Goal: Transaction & Acquisition: Purchase product/service

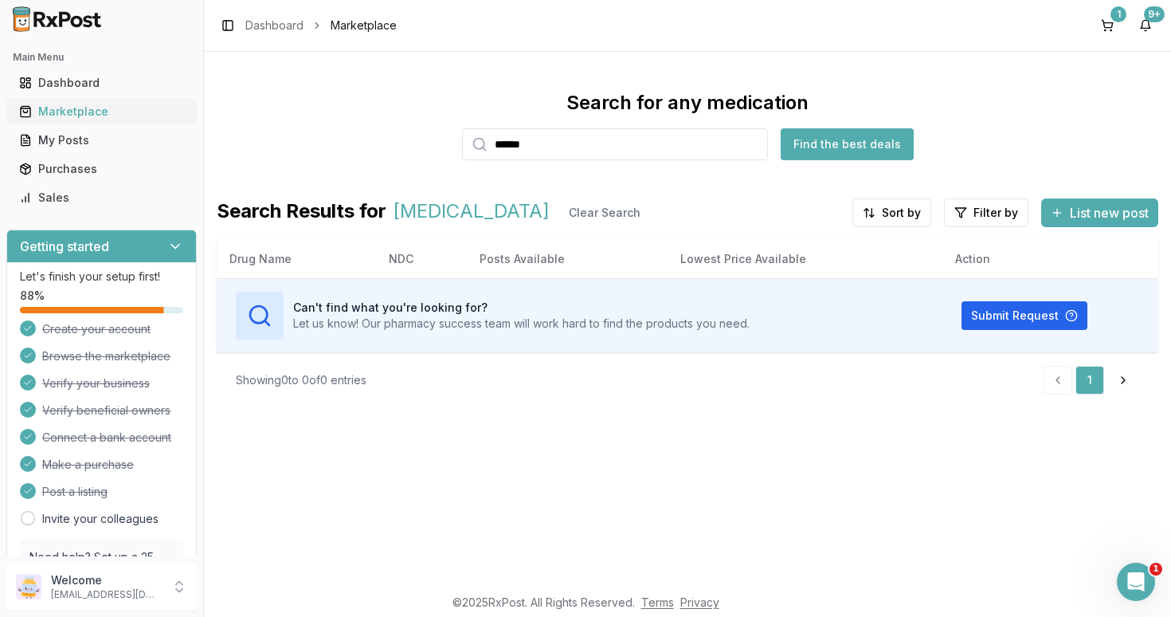
click at [80, 108] on div "Marketplace" at bounding box center [101, 112] width 165 height 16
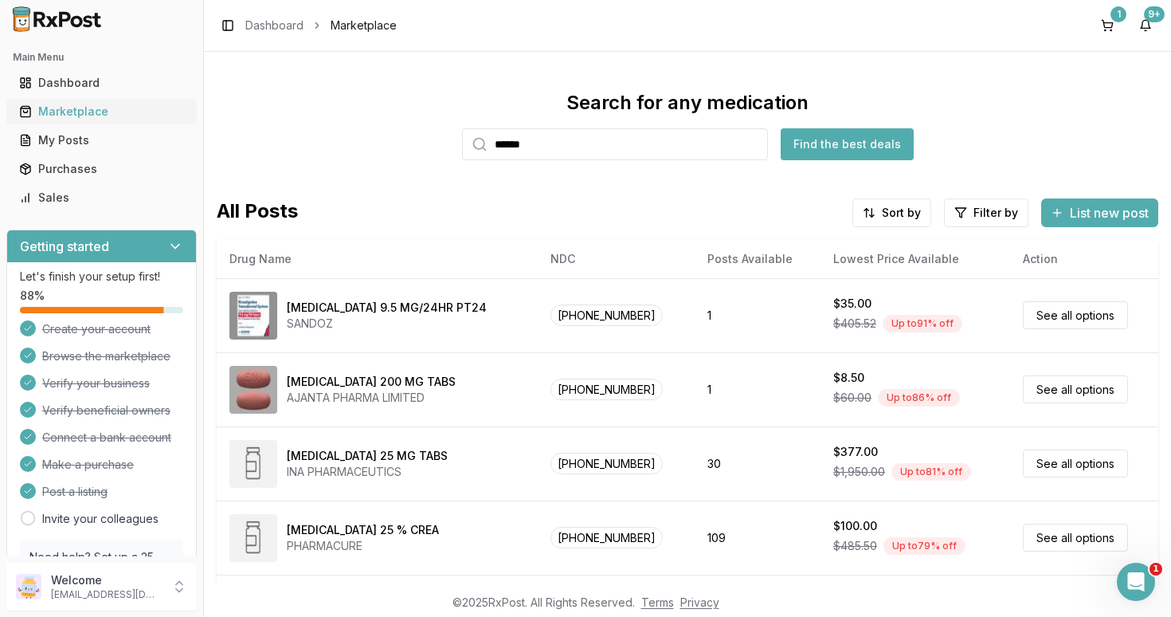
click at [69, 119] on div "Marketplace" at bounding box center [101, 112] width 165 height 16
click at [1110, 25] on button "1" at bounding box center [1107, 25] width 25 height 25
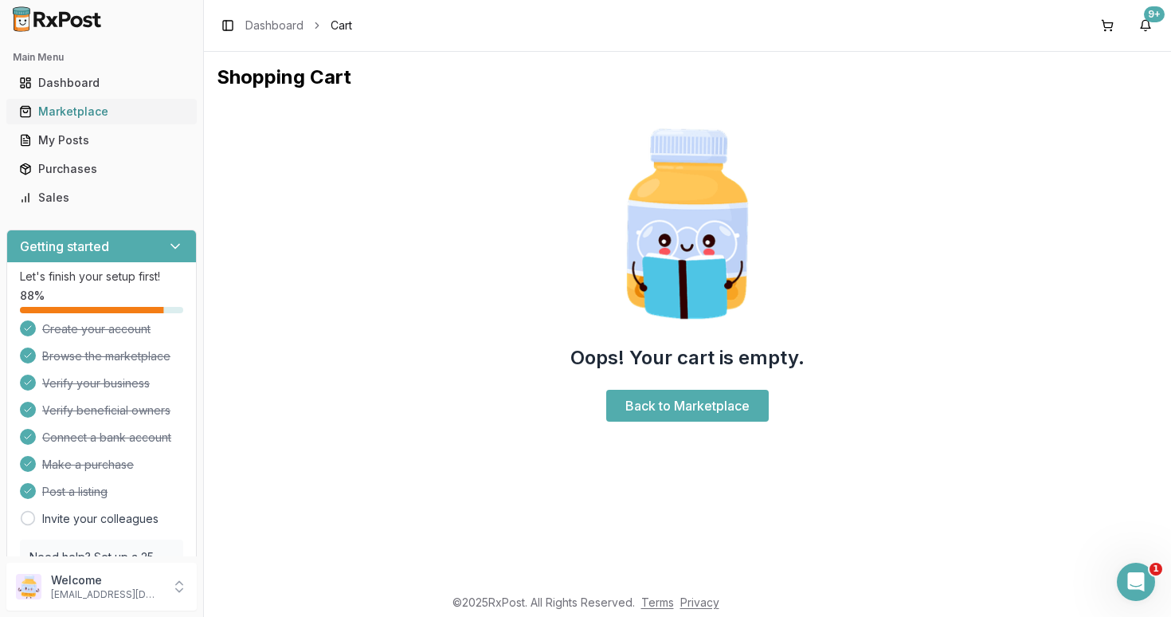
click at [84, 108] on div "Marketplace" at bounding box center [101, 112] width 165 height 16
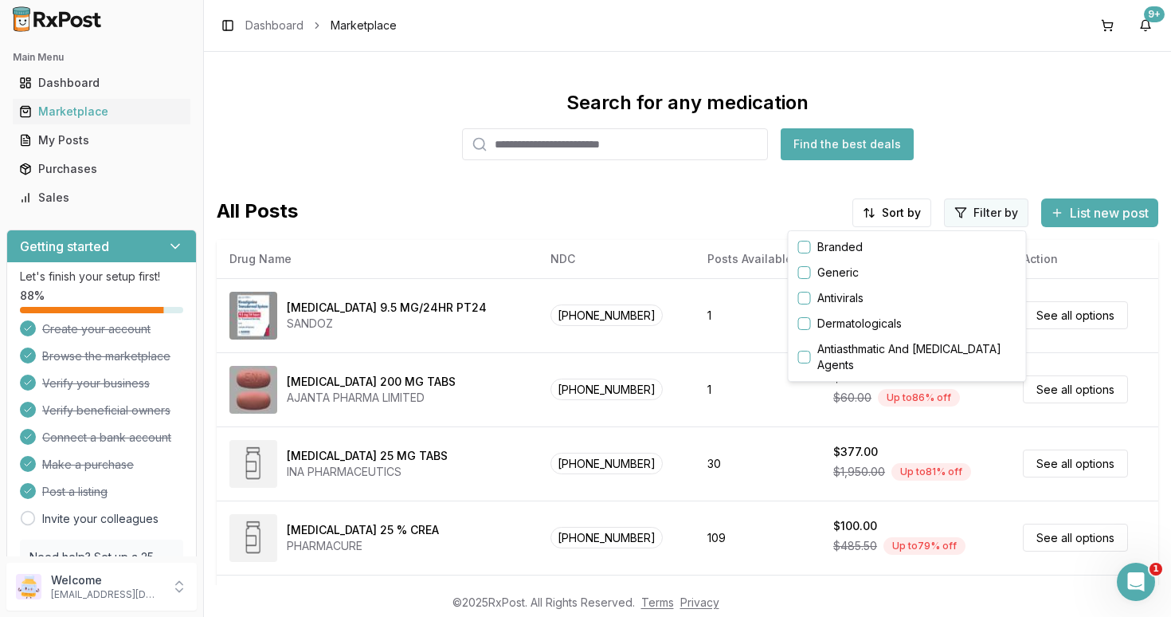
click at [982, 217] on html "Main Menu Dashboard Marketplace My Posts Purchases Sales Getting started Let's …" at bounding box center [585, 308] width 1171 height 617
click at [802, 247] on button "button" at bounding box center [804, 247] width 13 height 13
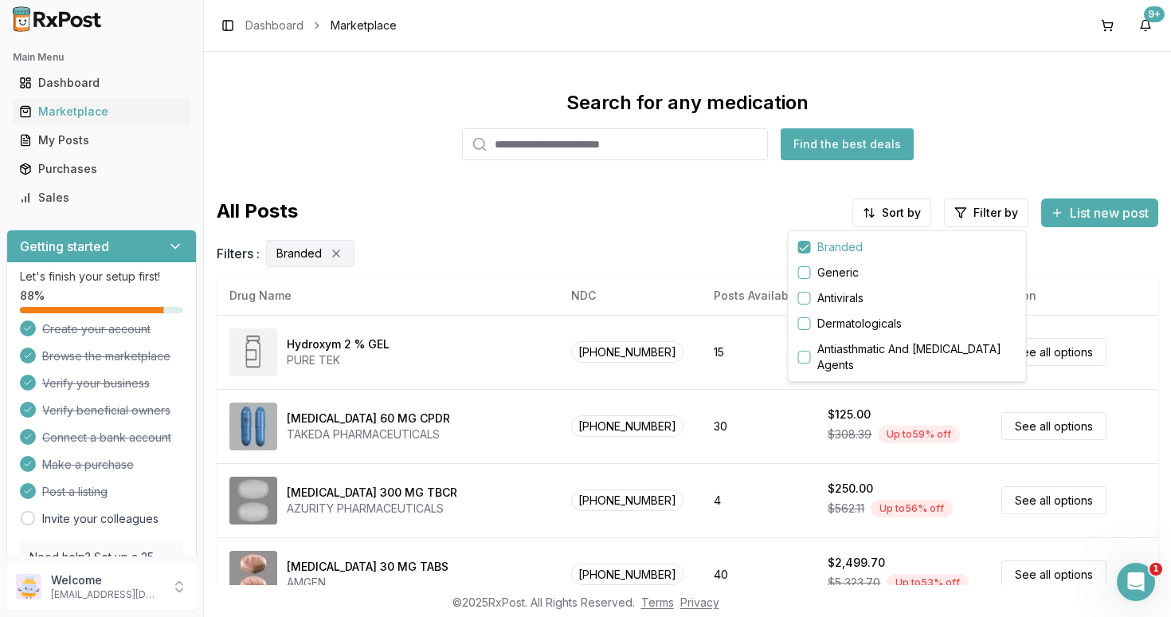
click at [895, 214] on html "Main Menu Dashboard Marketplace My Posts Purchases Sales Getting started Let's …" at bounding box center [585, 308] width 1171 height 617
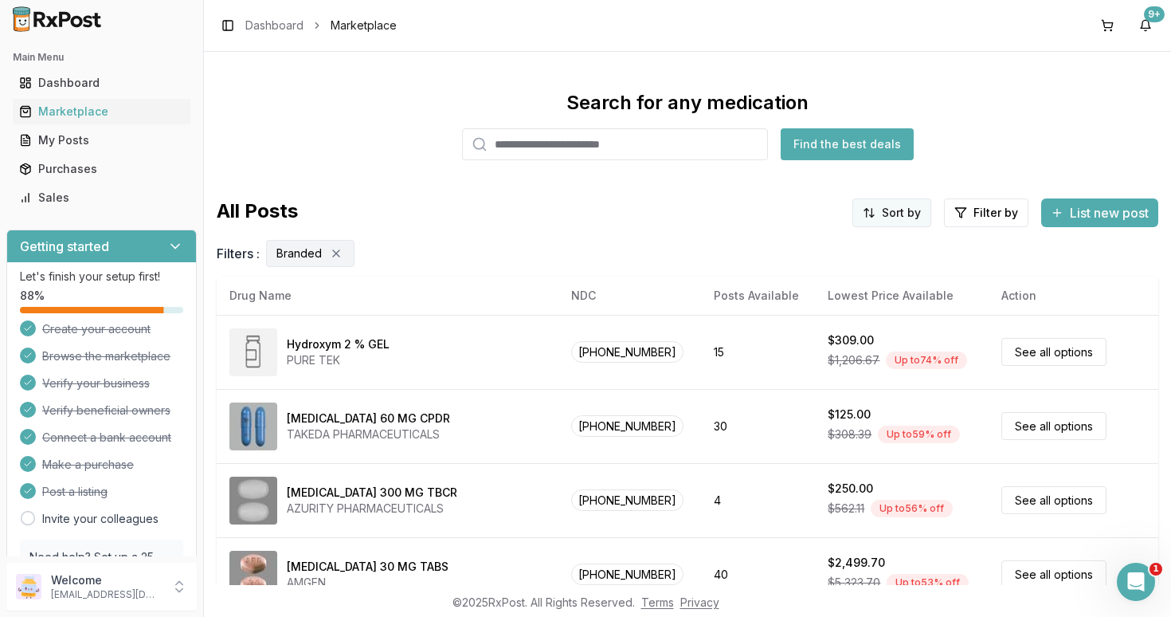
click at [893, 210] on html "Main Menu Dashboard Marketplace My Posts Purchases Sales Getting started Let's …" at bounding box center [585, 308] width 1171 height 617
click at [830, 245] on div "Drug Name" at bounding box center [851, 246] width 151 height 25
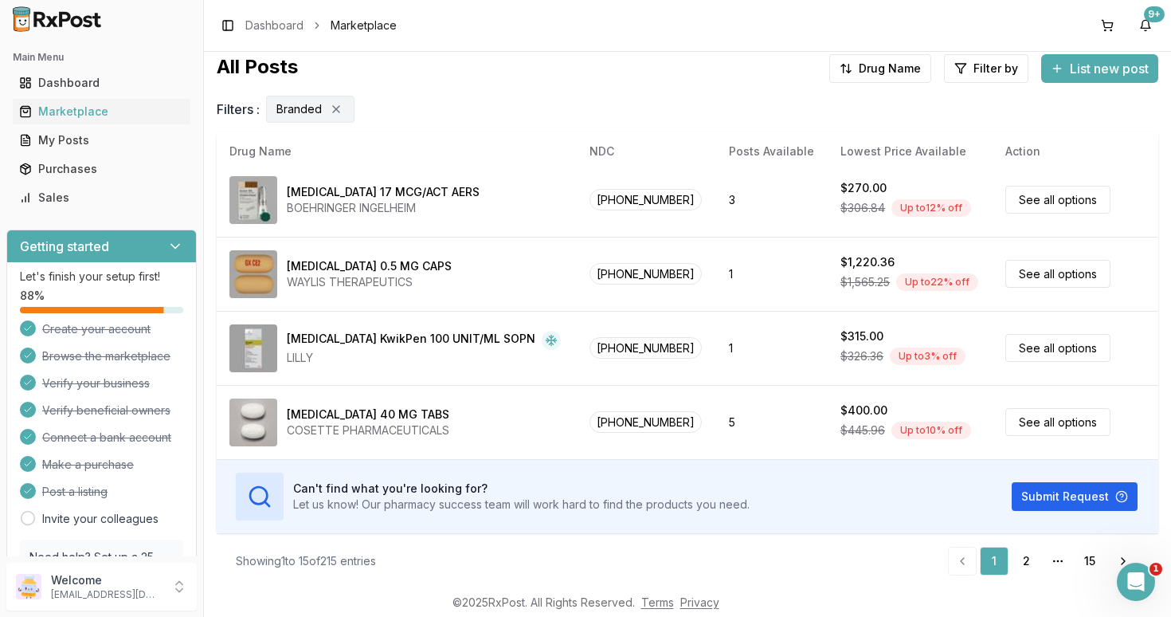
scroll to position [148, 0]
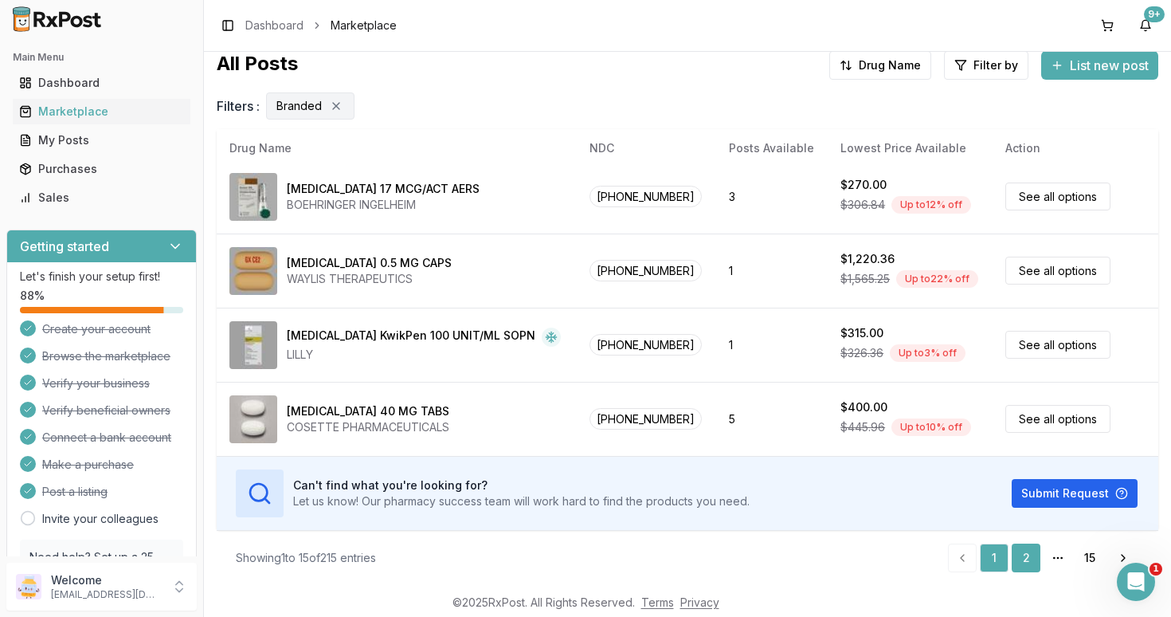
click at [1021, 550] on link "2" at bounding box center [1026, 557] width 29 height 29
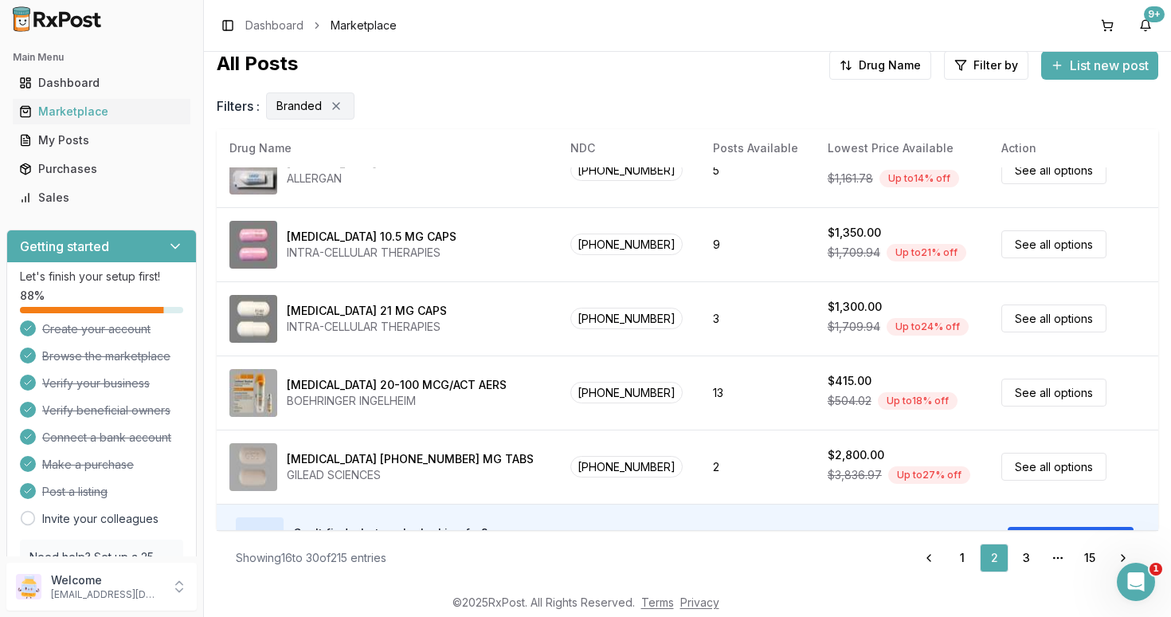
scroll to position [823, 0]
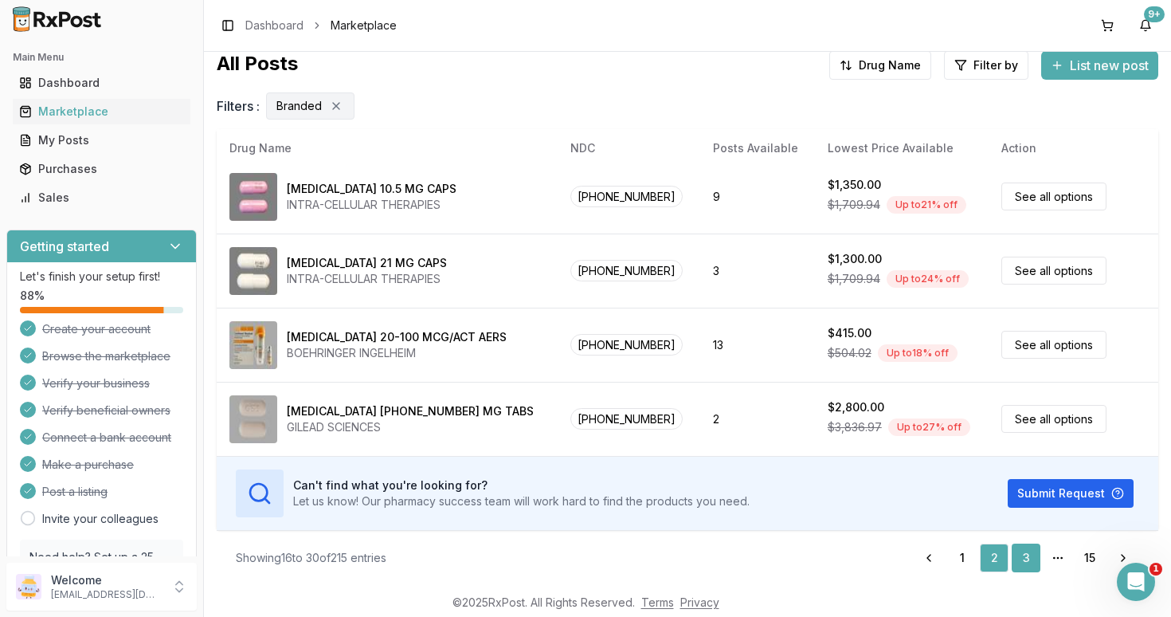
click at [1021, 553] on link "3" at bounding box center [1026, 557] width 29 height 29
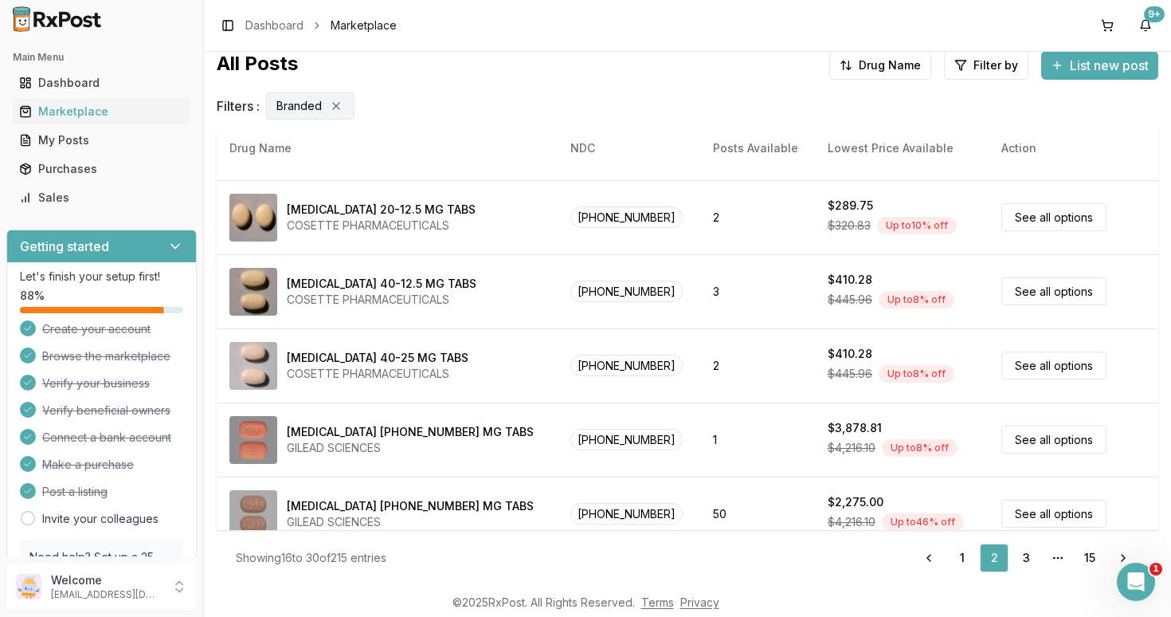
scroll to position [0, 0]
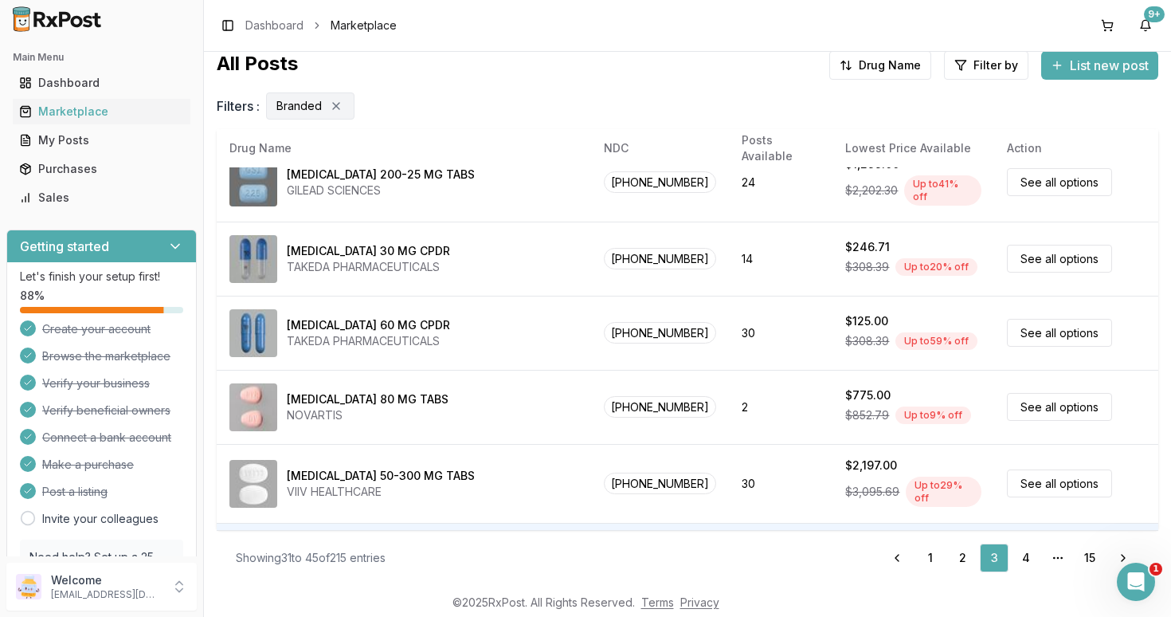
scroll to position [823, 0]
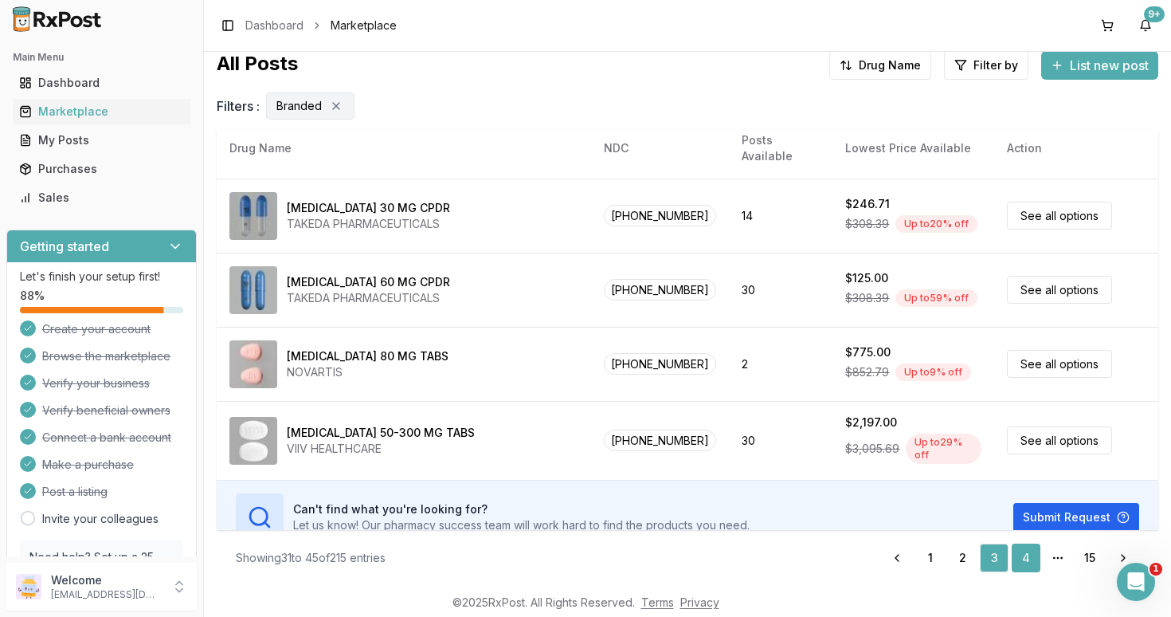
click at [1027, 556] on link "4" at bounding box center [1026, 557] width 29 height 29
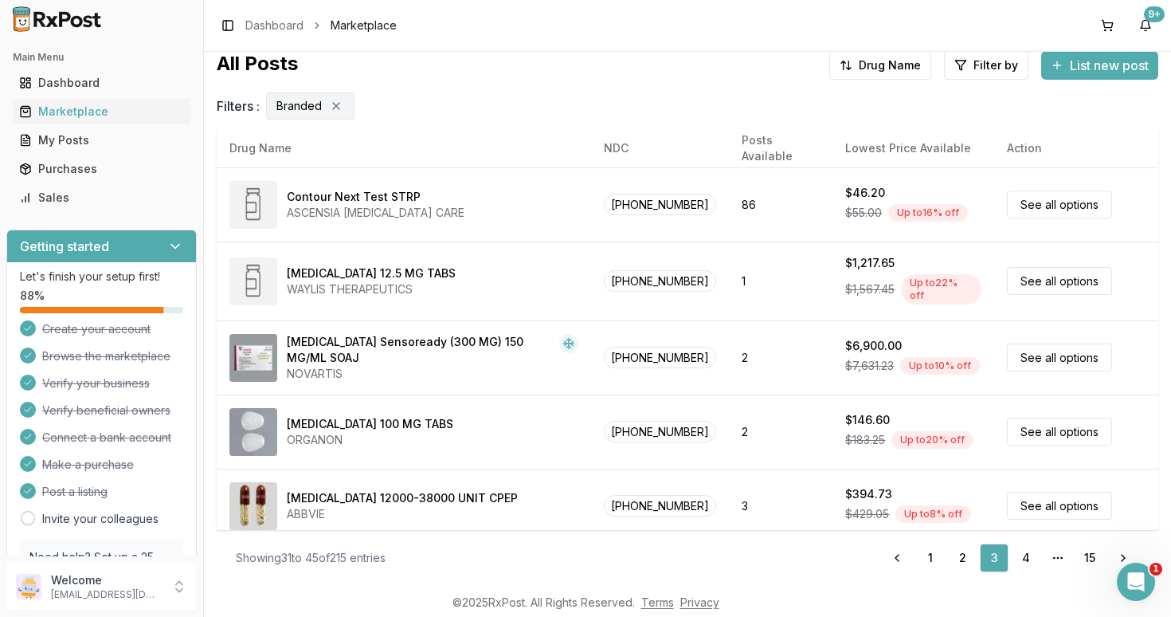
scroll to position [0, 0]
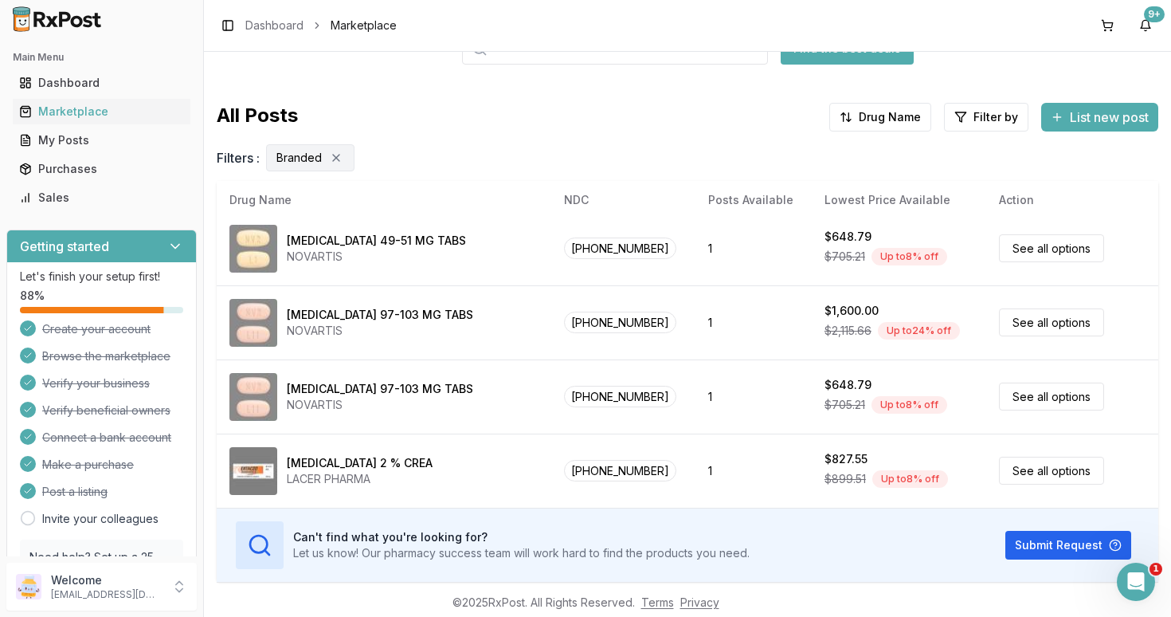
scroll to position [148, 0]
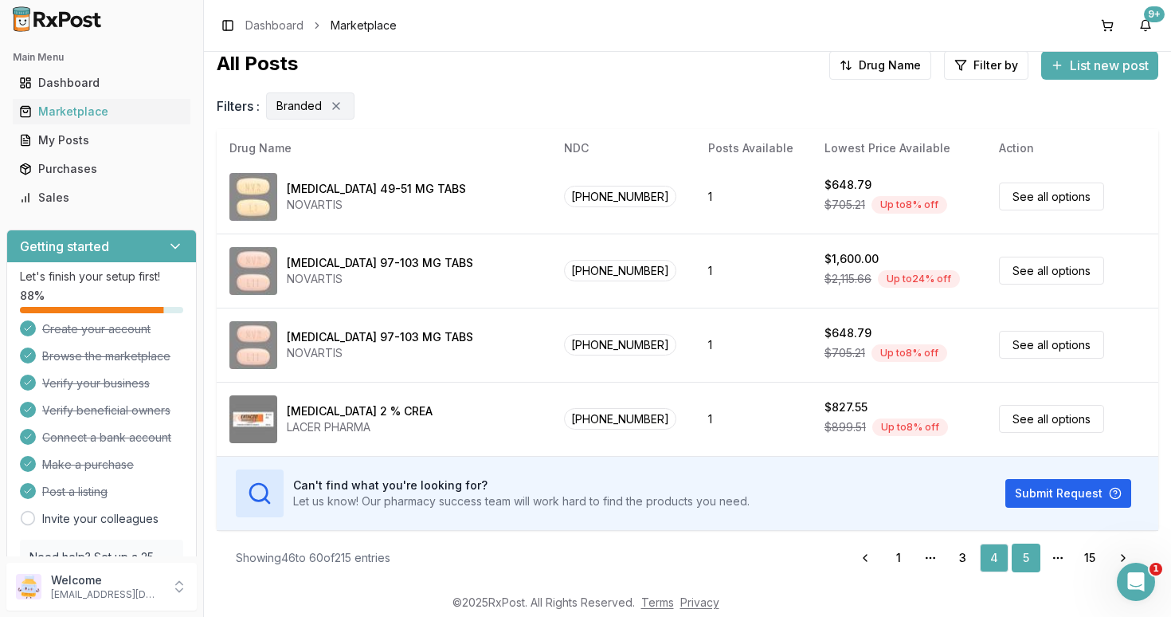
click at [1023, 556] on link "5" at bounding box center [1026, 557] width 29 height 29
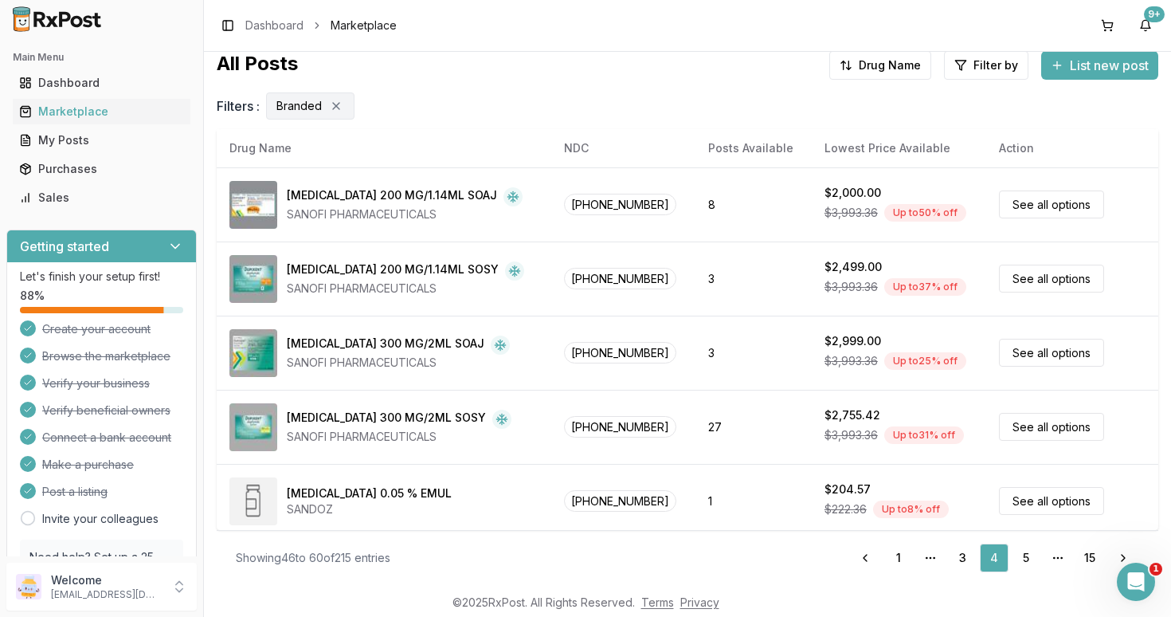
scroll to position [0, 0]
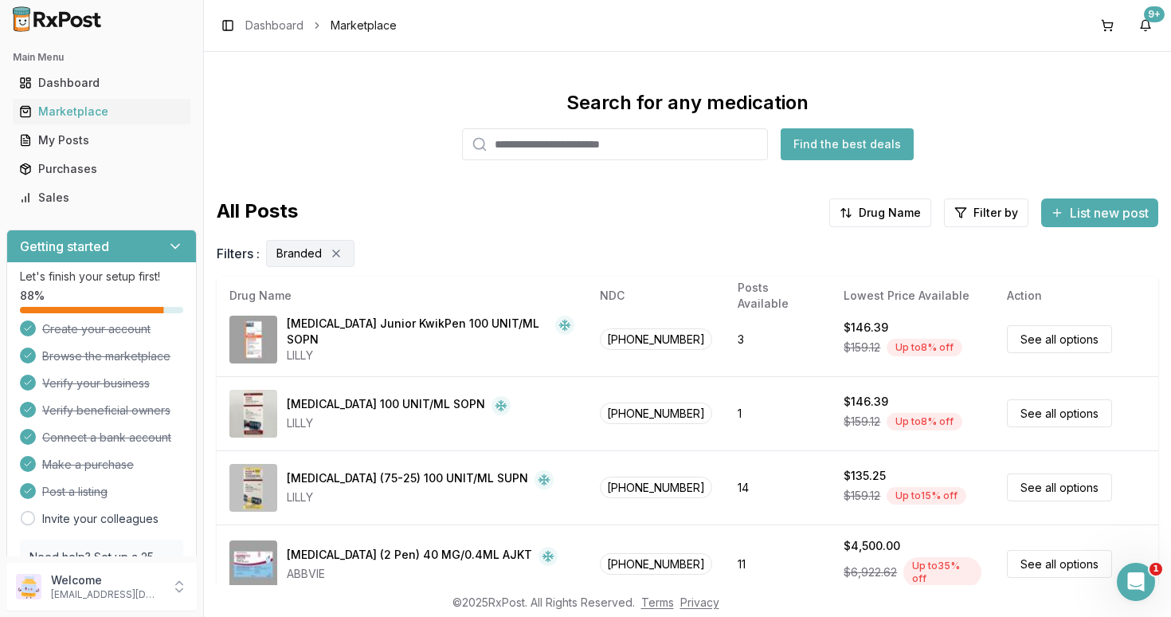
scroll to position [148, 0]
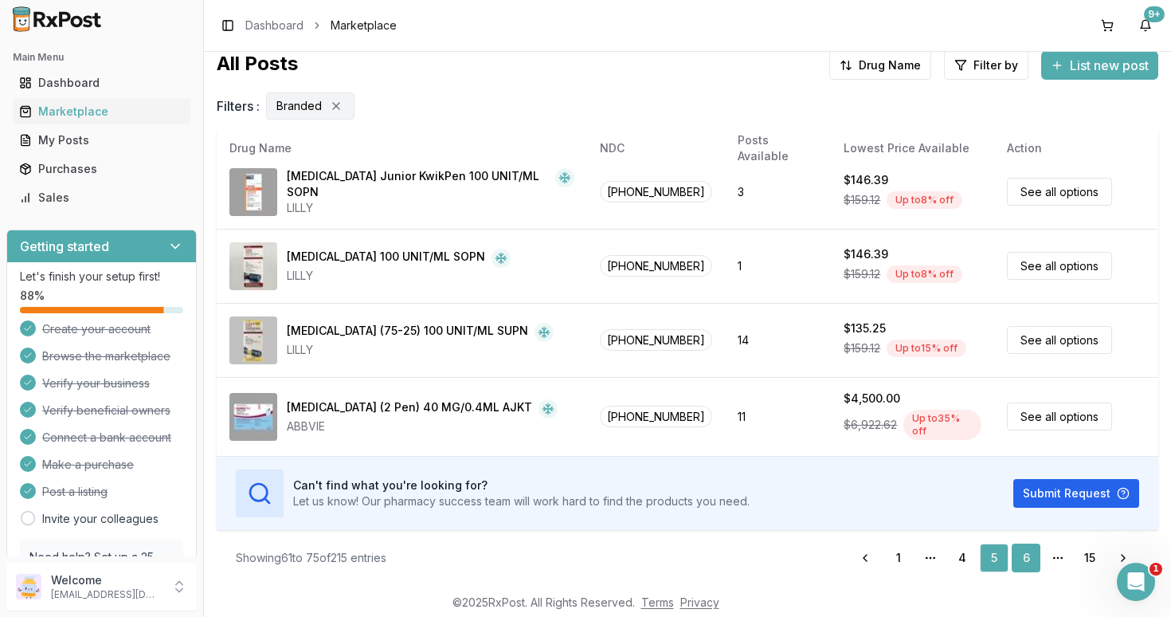
click at [1021, 554] on link "6" at bounding box center [1026, 557] width 29 height 29
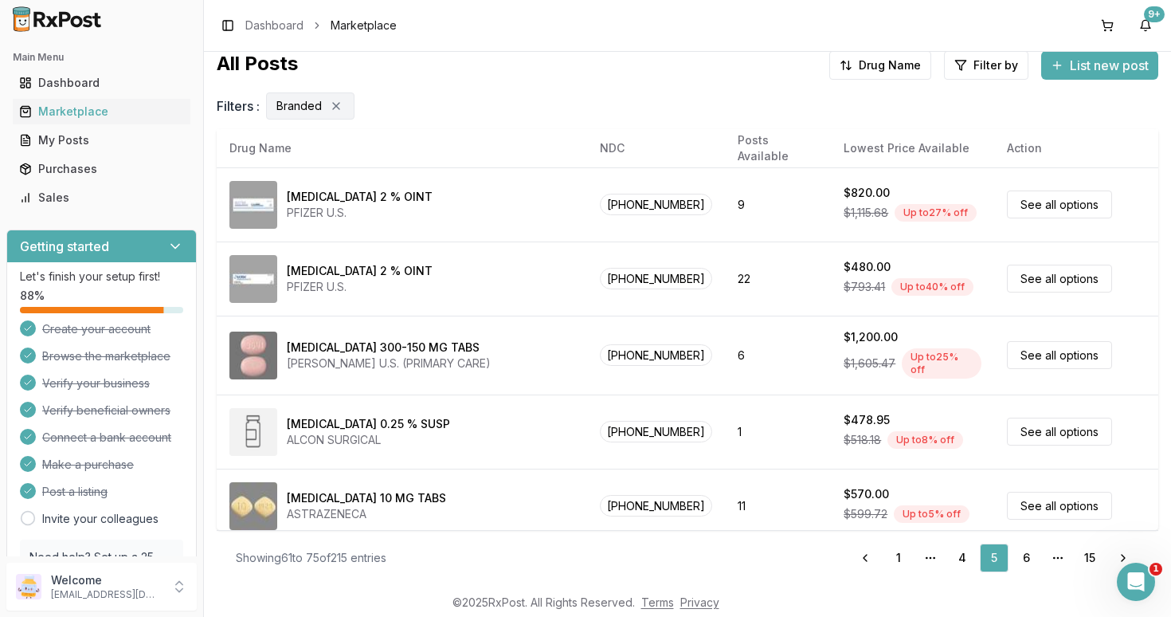
scroll to position [0, 0]
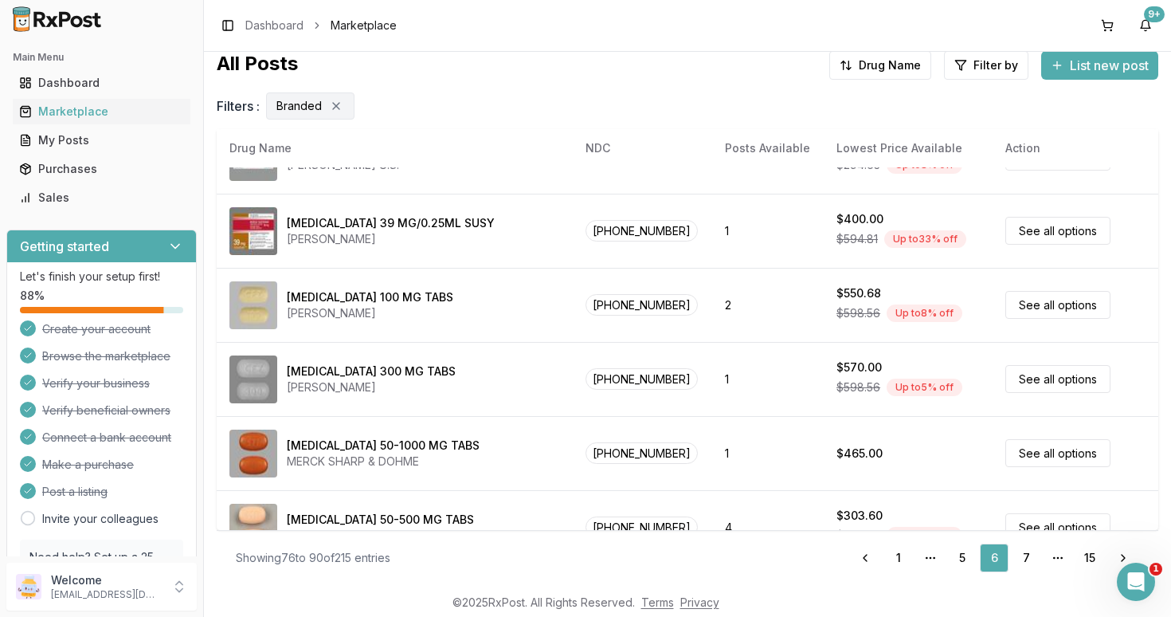
scroll to position [823, 0]
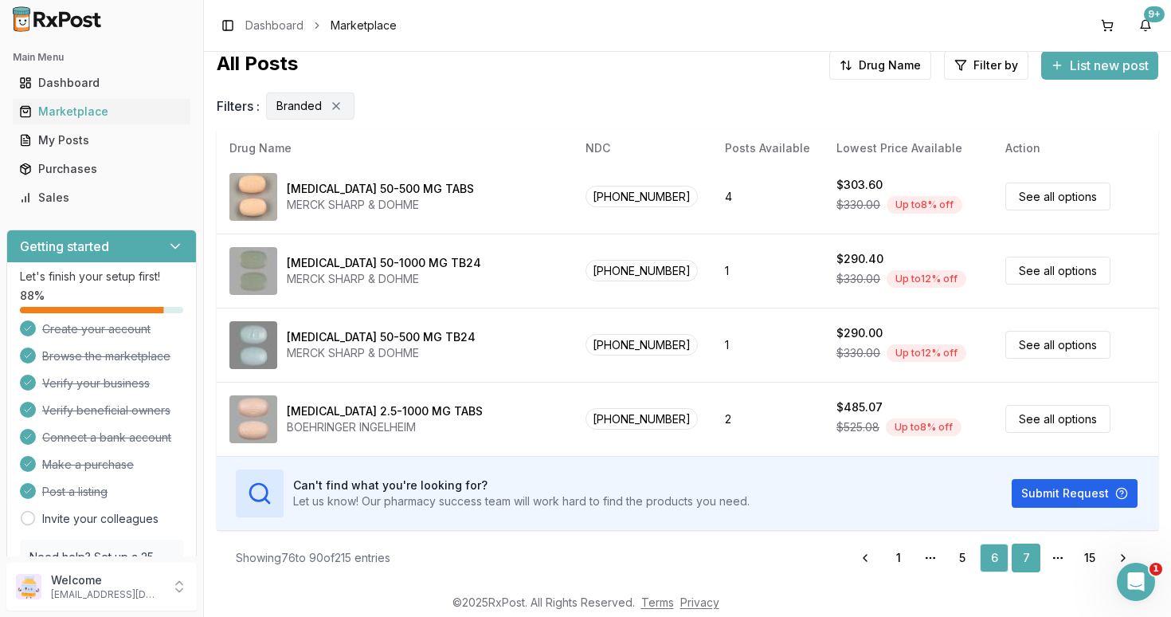
click at [1028, 562] on link "7" at bounding box center [1026, 557] width 29 height 29
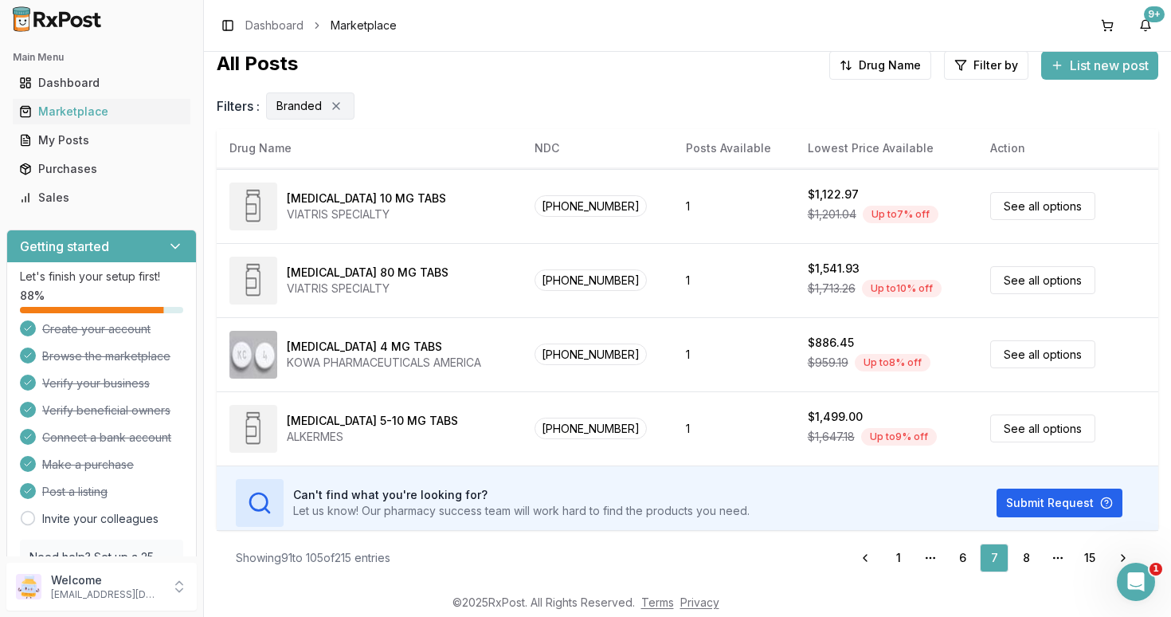
scroll to position [823, 0]
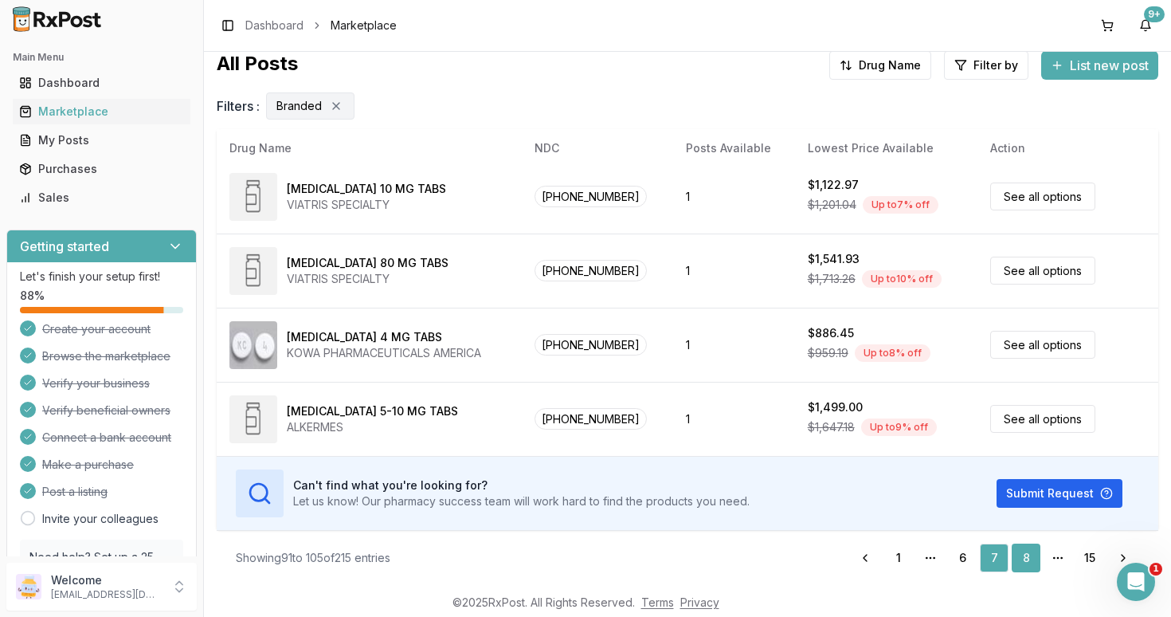
click at [1021, 556] on link "8" at bounding box center [1026, 557] width 29 height 29
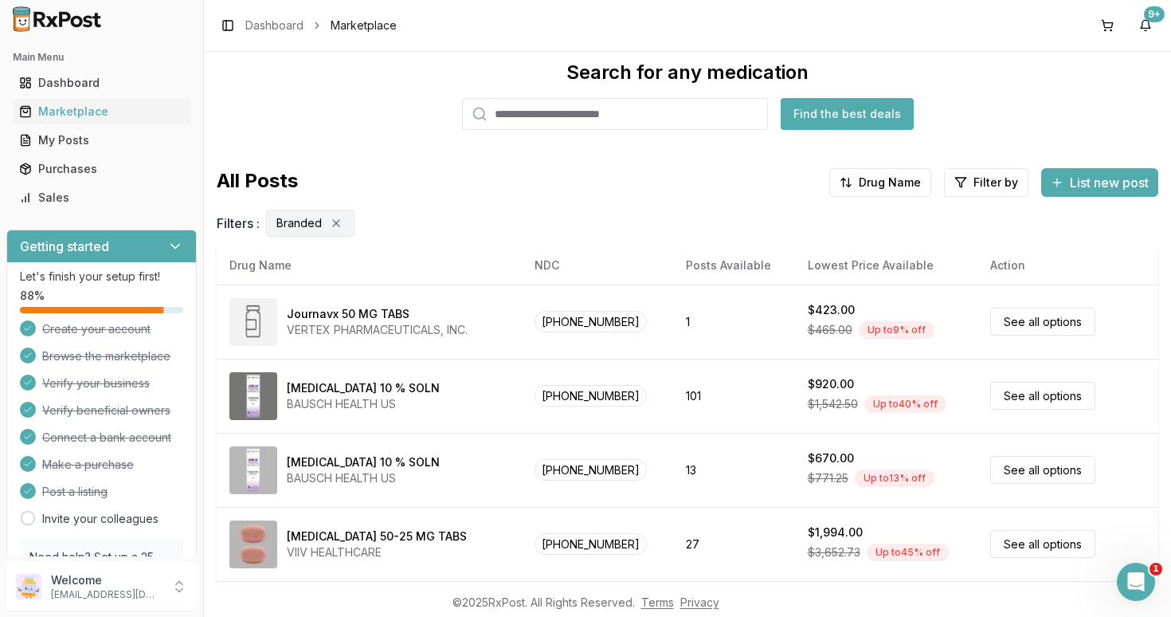
scroll to position [0, 0]
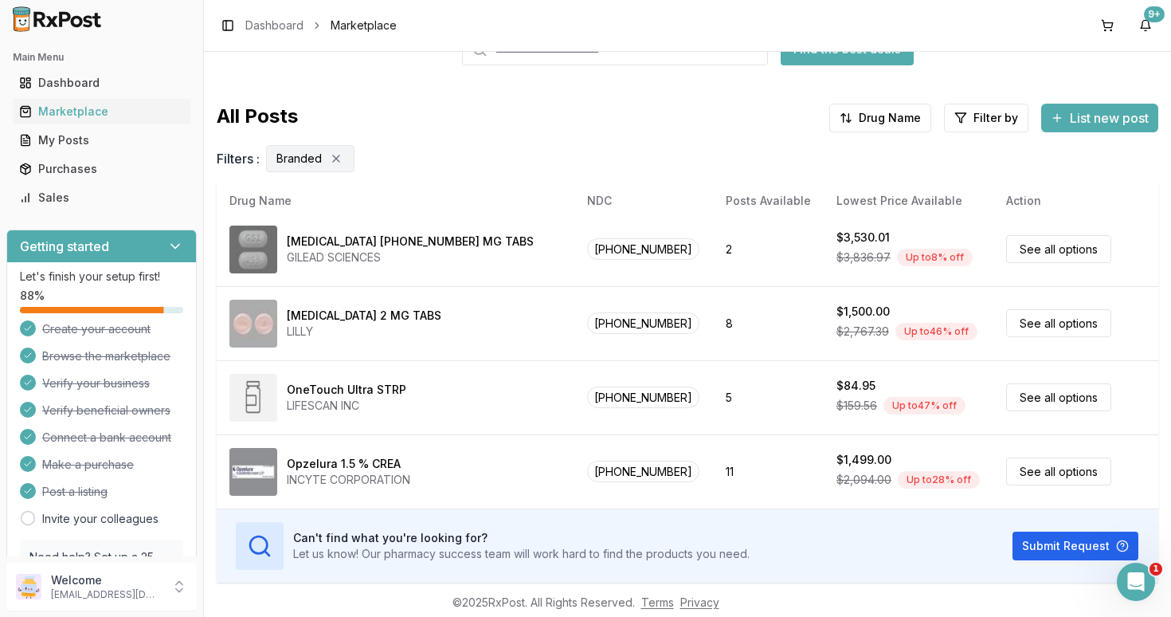
scroll to position [148, 0]
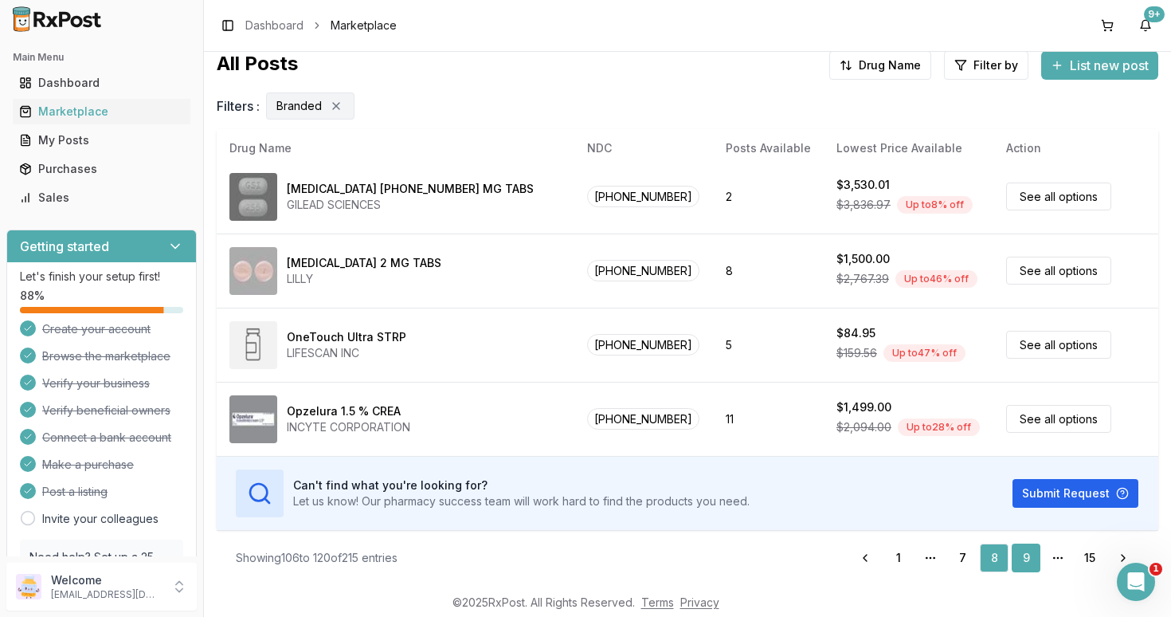
click at [1025, 554] on link "9" at bounding box center [1026, 557] width 29 height 29
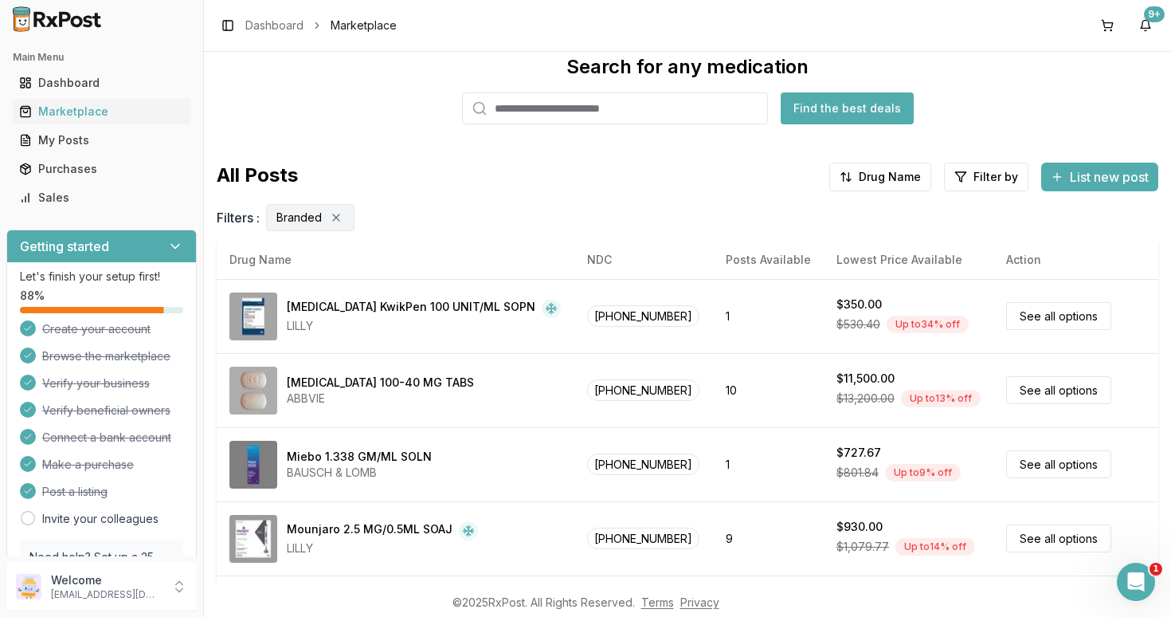
scroll to position [0, 0]
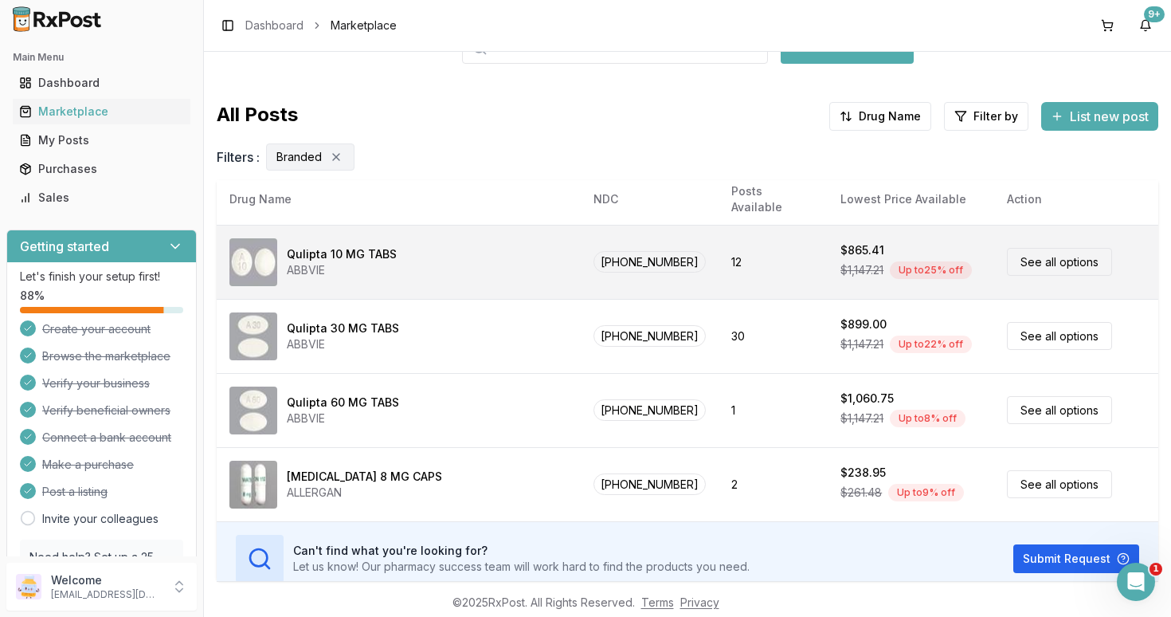
scroll to position [148, 0]
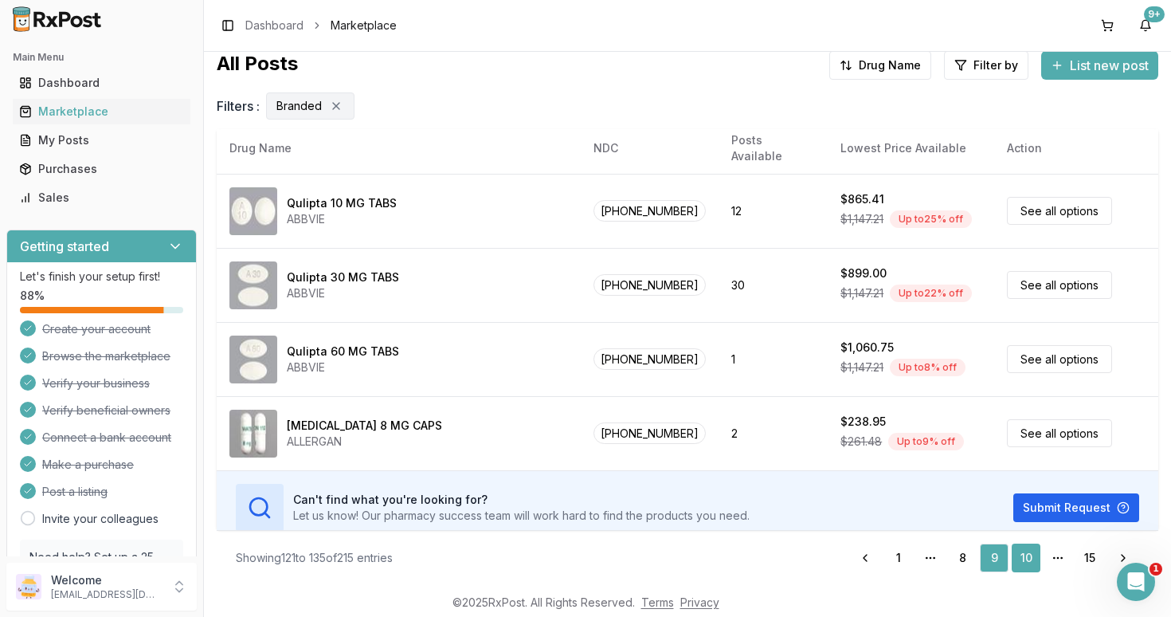
click at [1026, 549] on link "10" at bounding box center [1026, 557] width 29 height 29
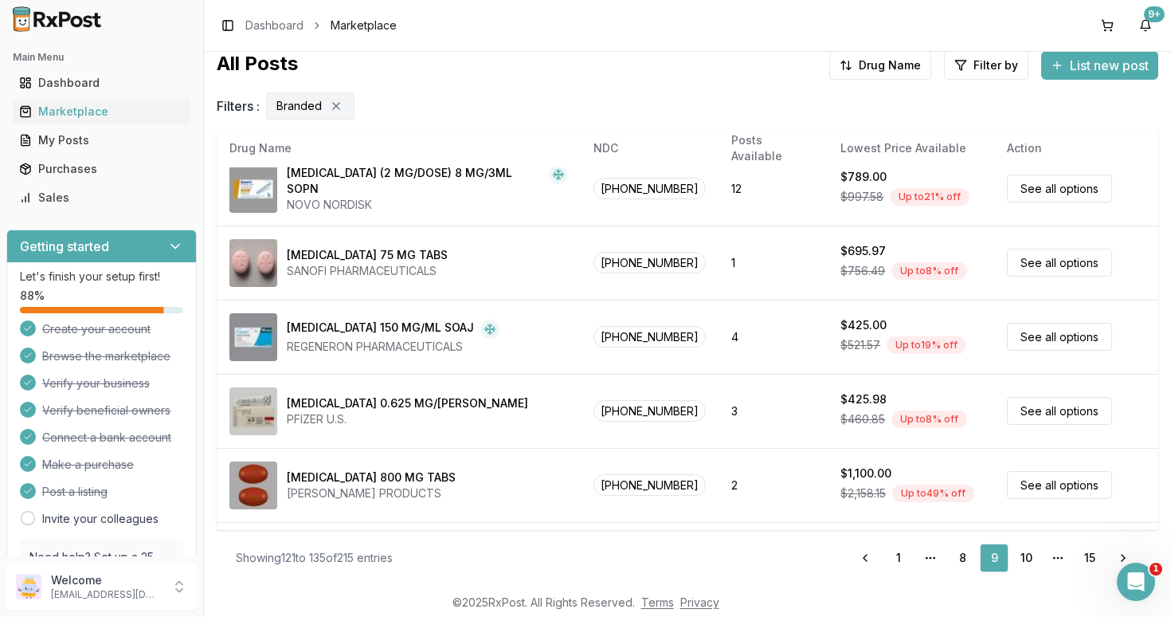
scroll to position [0, 0]
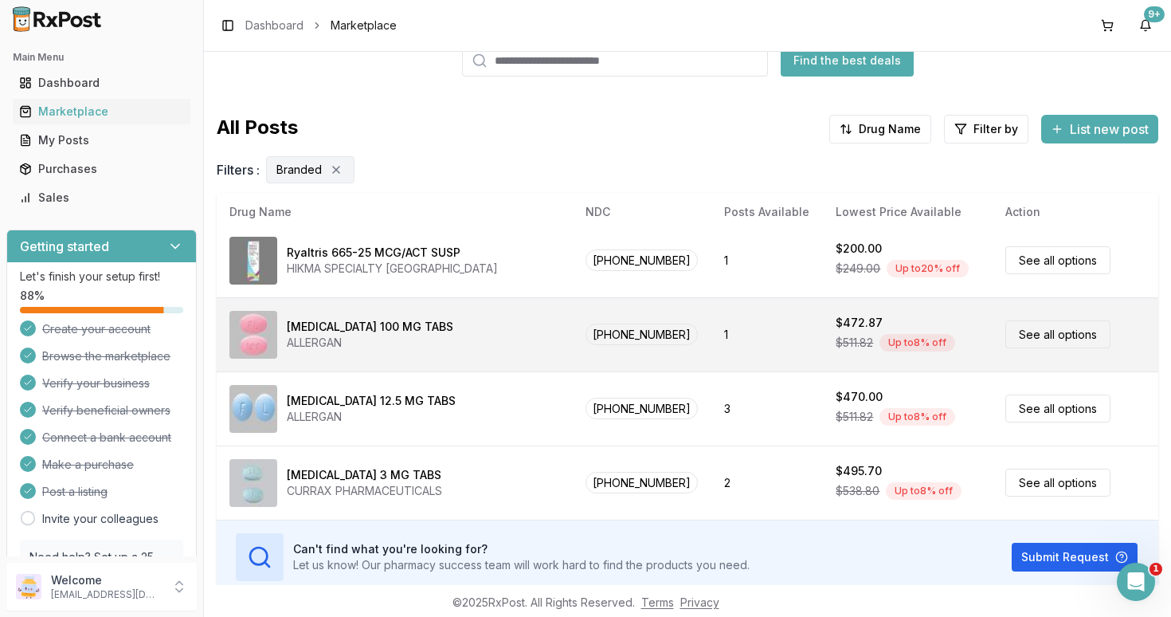
scroll to position [148, 0]
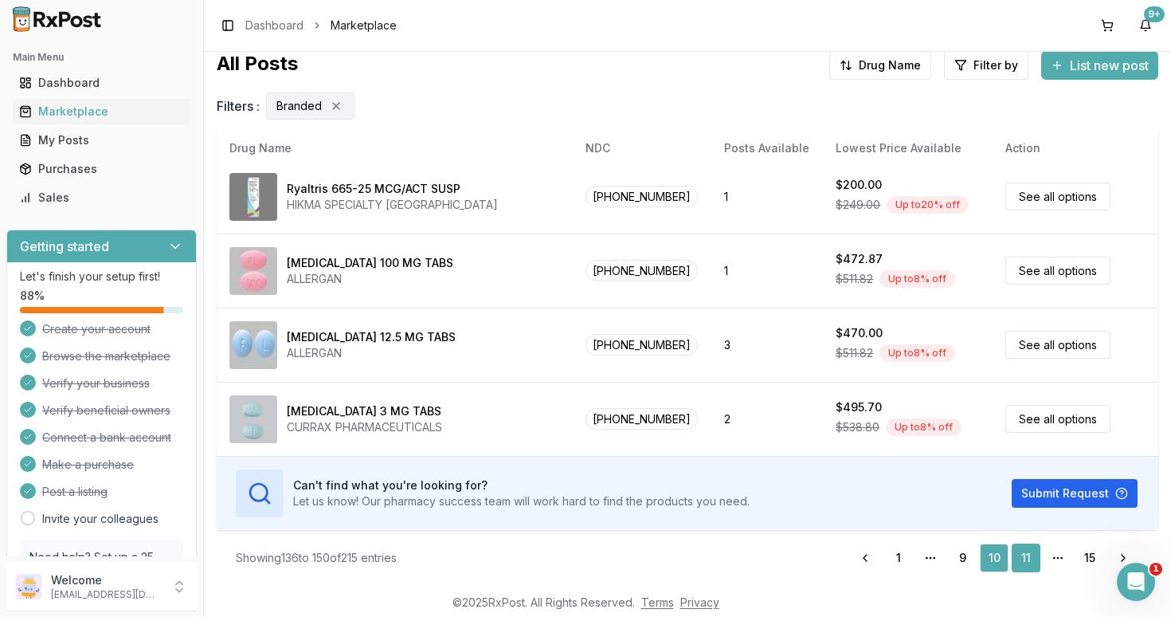
click at [1025, 557] on link "11" at bounding box center [1026, 557] width 29 height 29
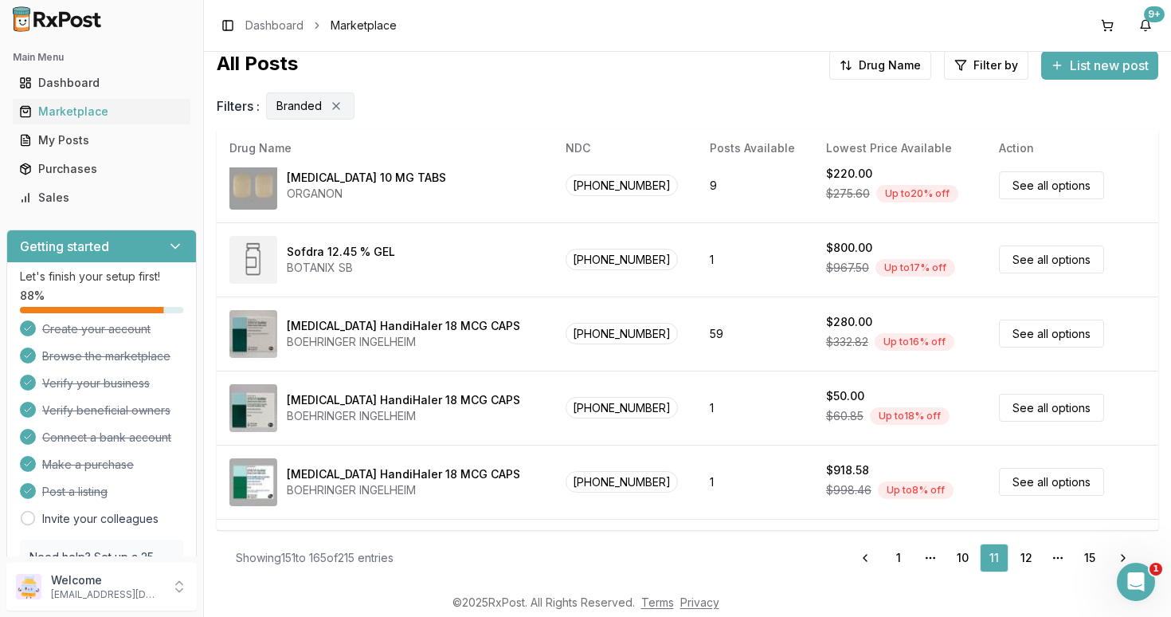
scroll to position [22, 0]
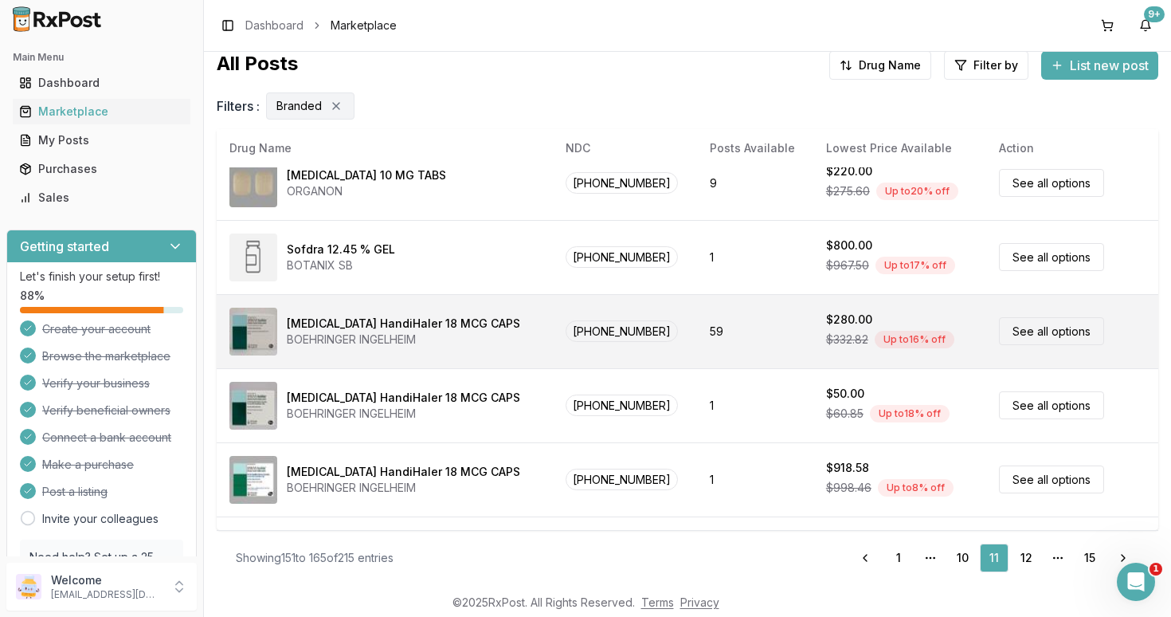
click at [1022, 323] on link "See all options" at bounding box center [1051, 331] width 105 height 28
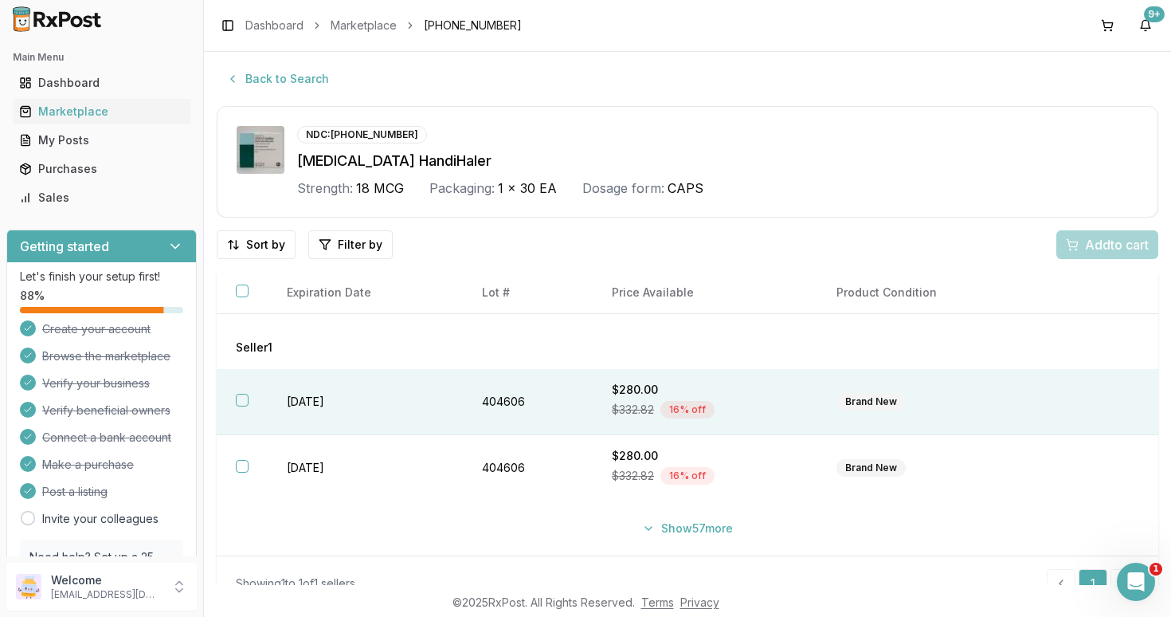
click at [244, 406] on button "button" at bounding box center [242, 400] width 13 height 13
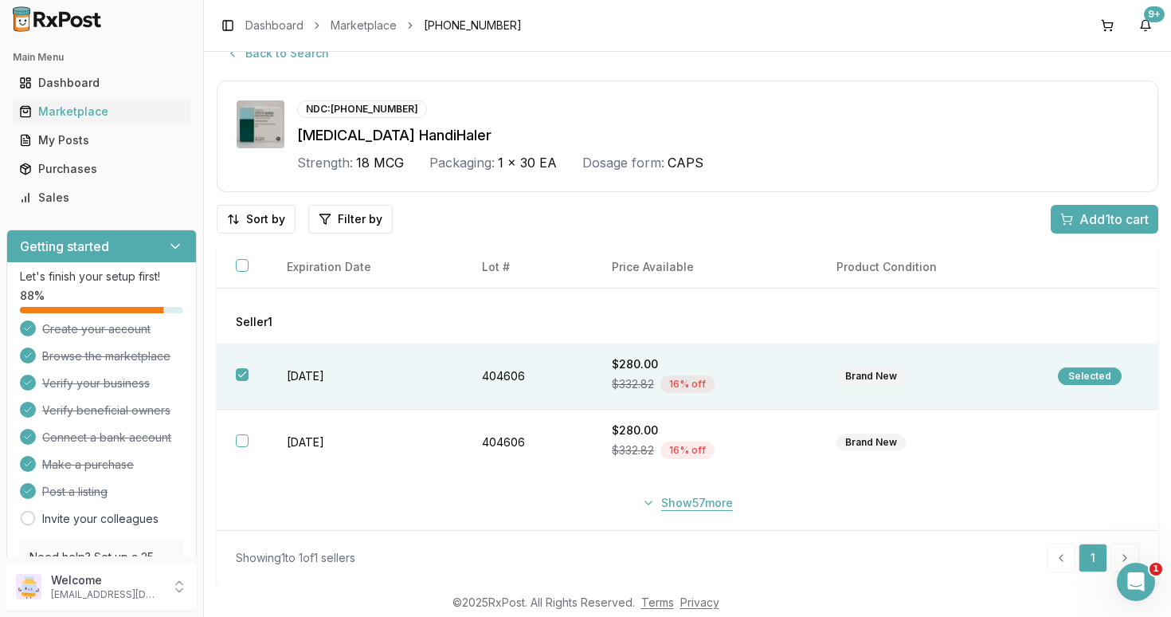
click at [645, 502] on button "Show 57 more" at bounding box center [688, 502] width 110 height 29
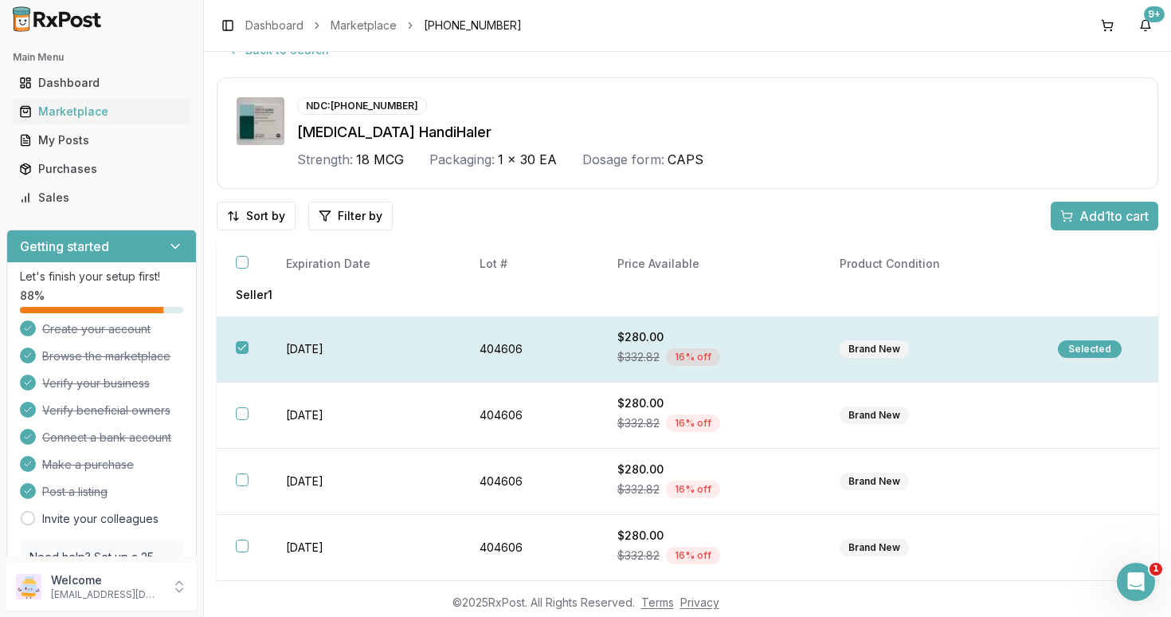
scroll to position [37, 0]
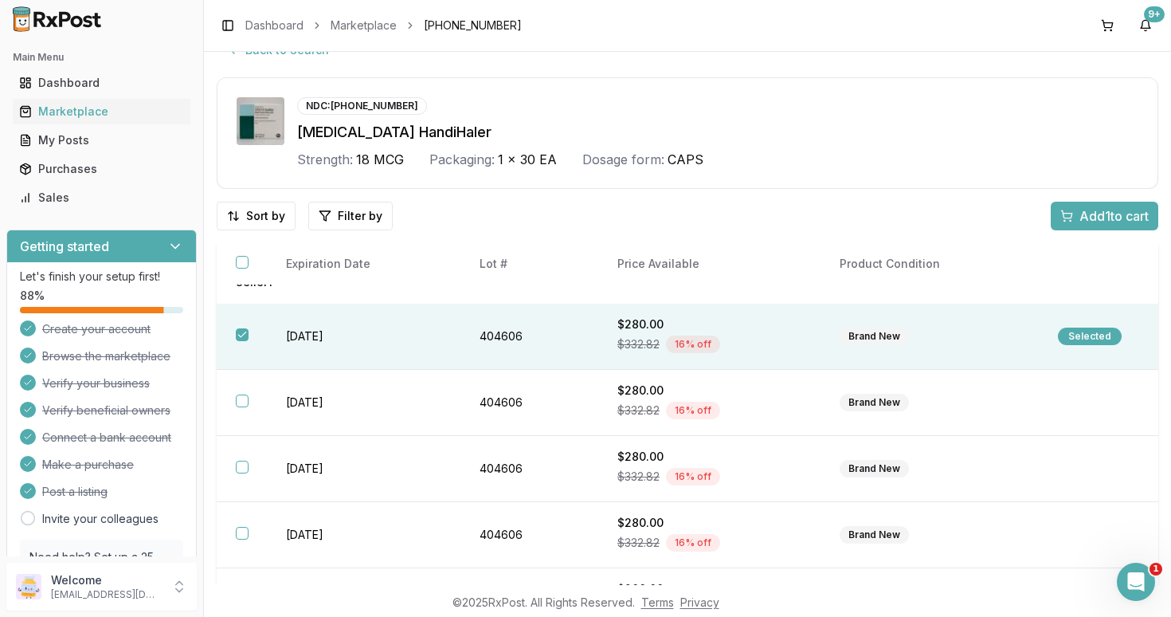
click at [1080, 217] on span "Add 1 to cart" at bounding box center [1114, 215] width 69 height 19
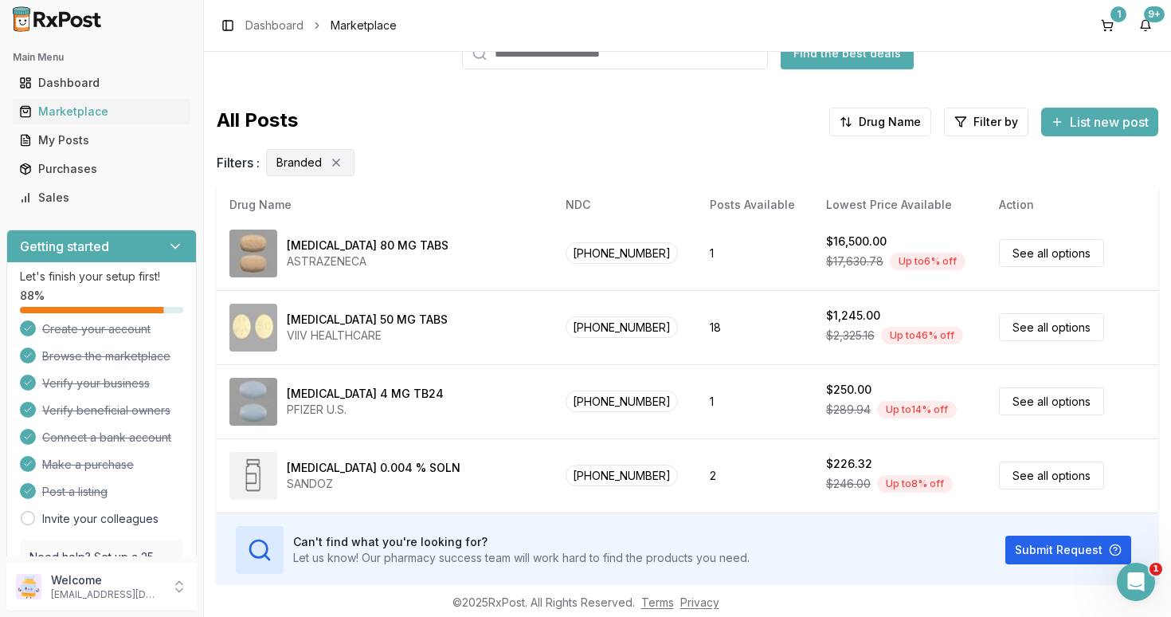
scroll to position [148, 0]
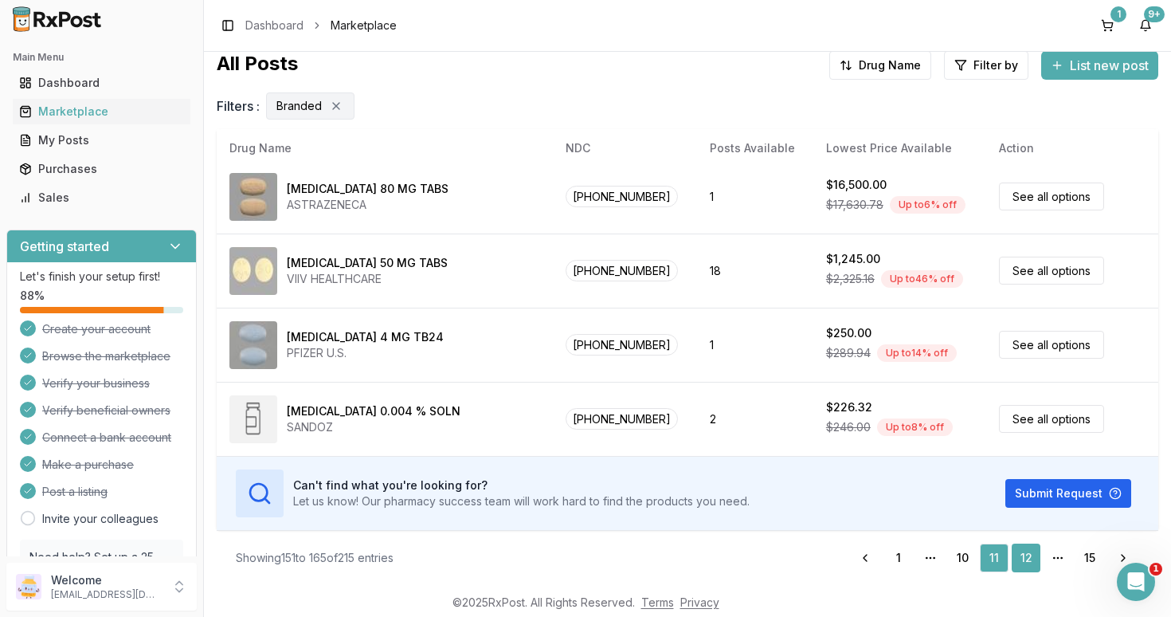
click at [1025, 553] on link "12" at bounding box center [1026, 557] width 29 height 29
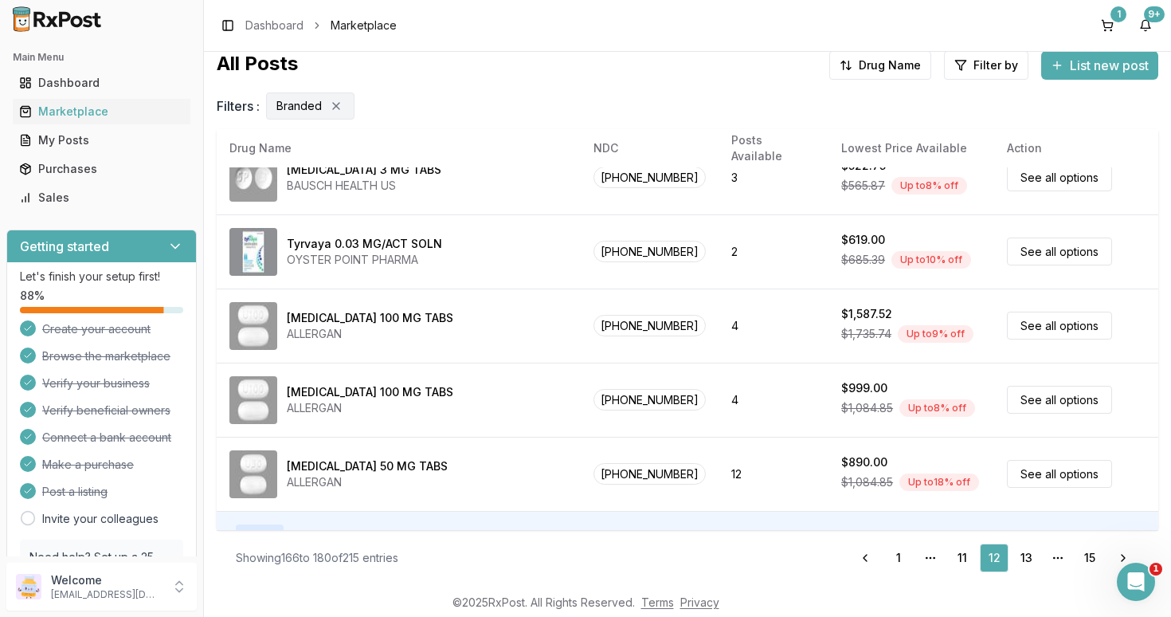
scroll to position [823, 0]
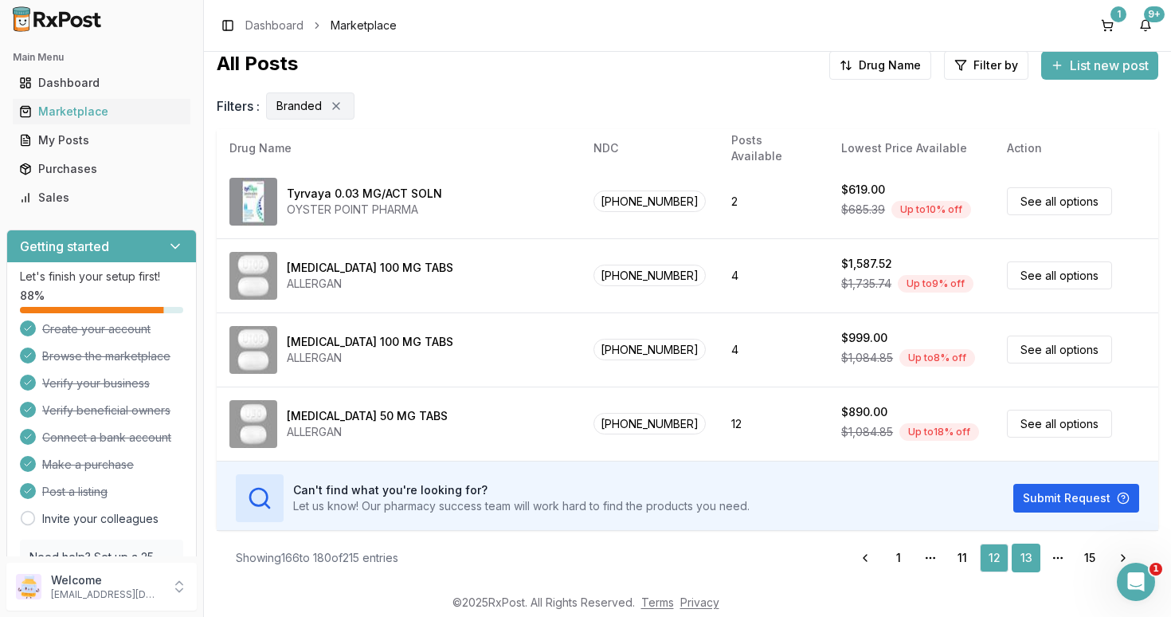
click at [1025, 555] on link "13" at bounding box center [1026, 557] width 29 height 29
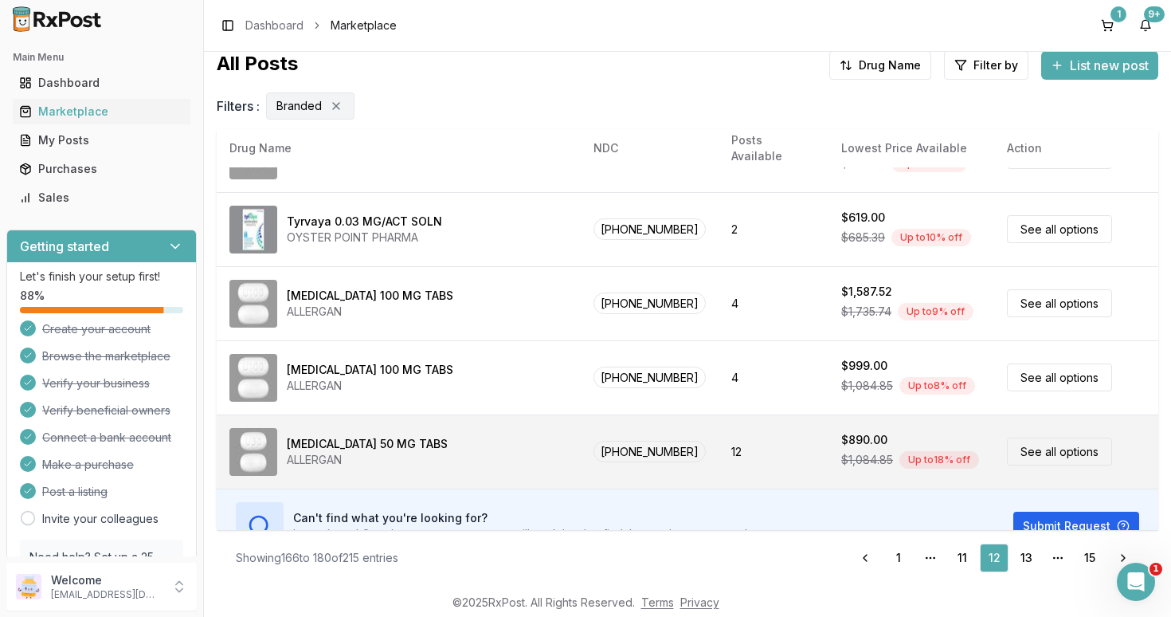
scroll to position [797, 0]
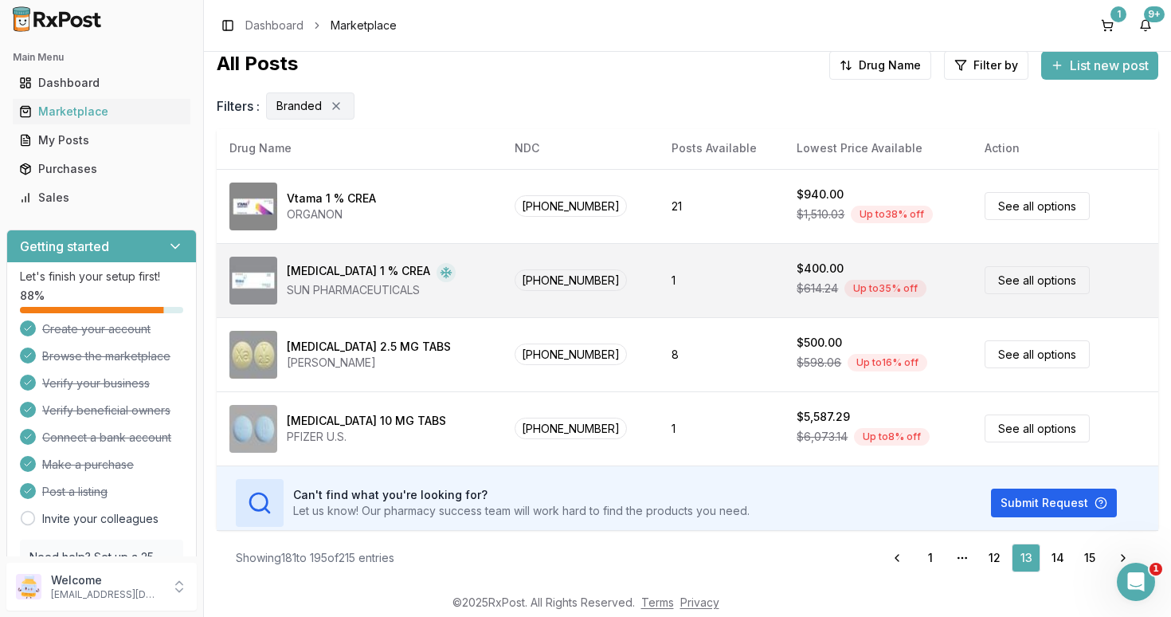
scroll to position [823, 0]
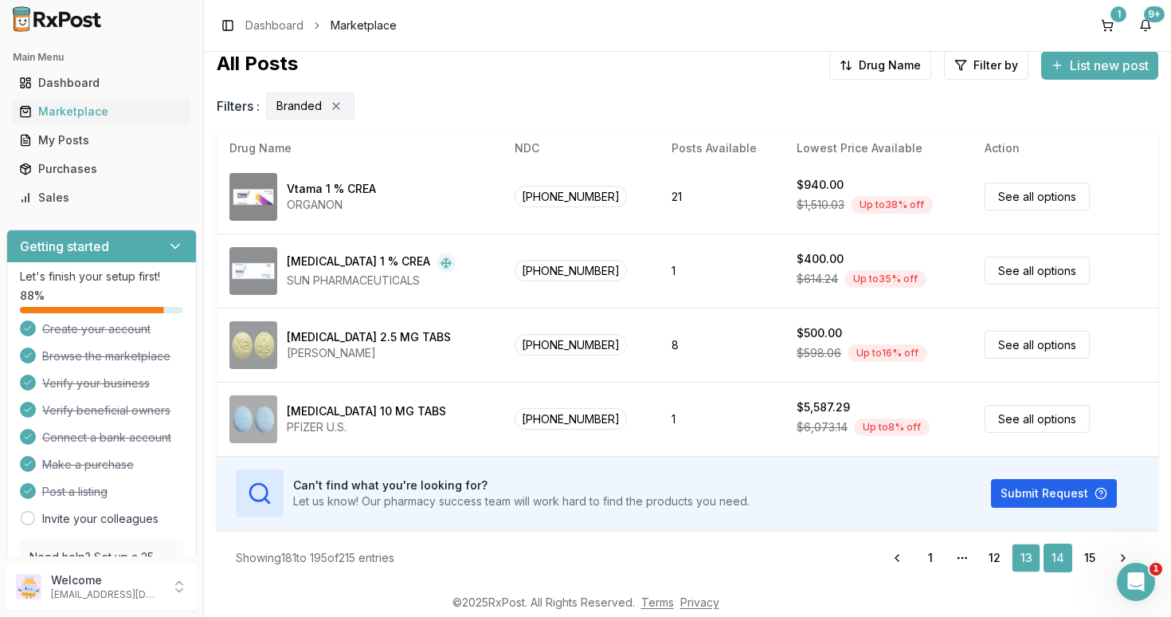
click at [1060, 558] on link "14" at bounding box center [1058, 557] width 29 height 29
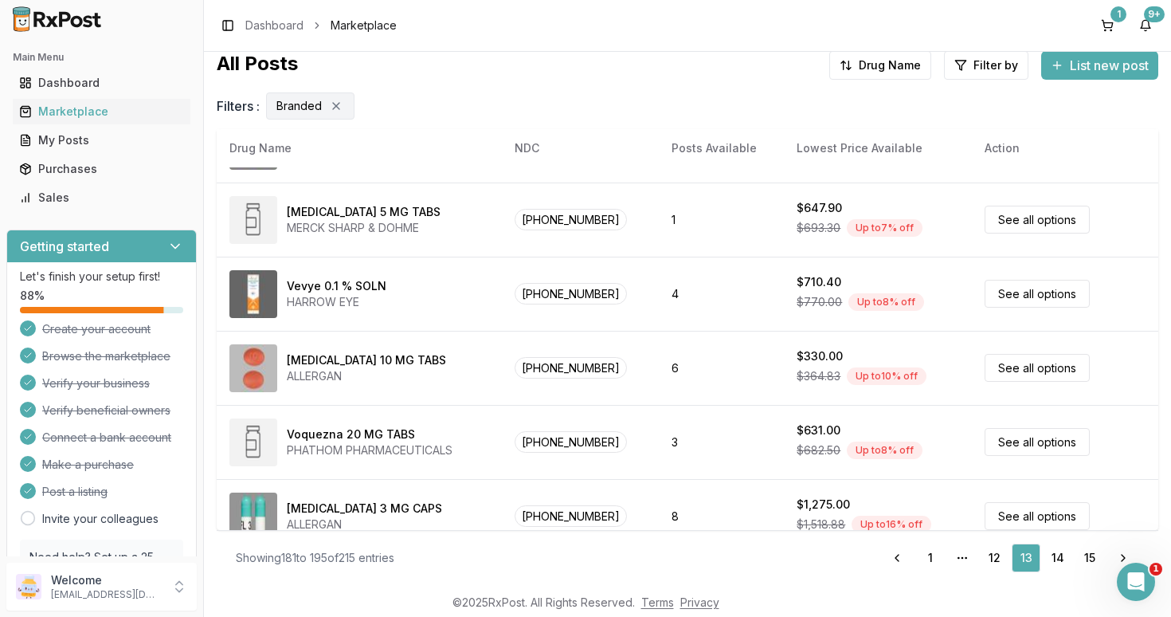
scroll to position [0, 0]
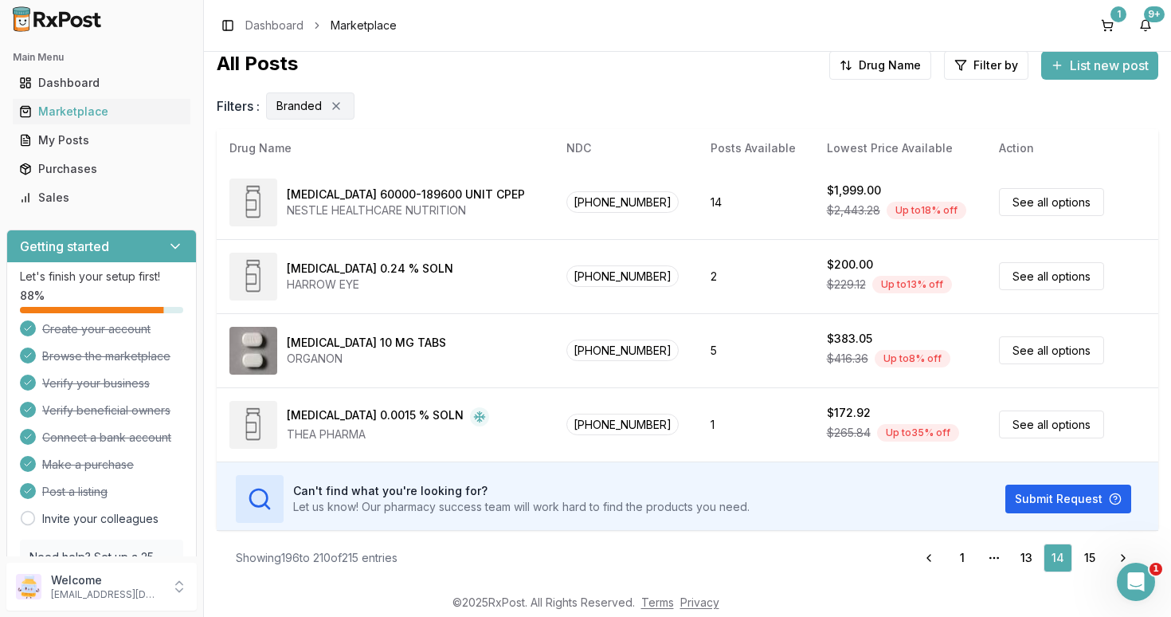
scroll to position [823, 0]
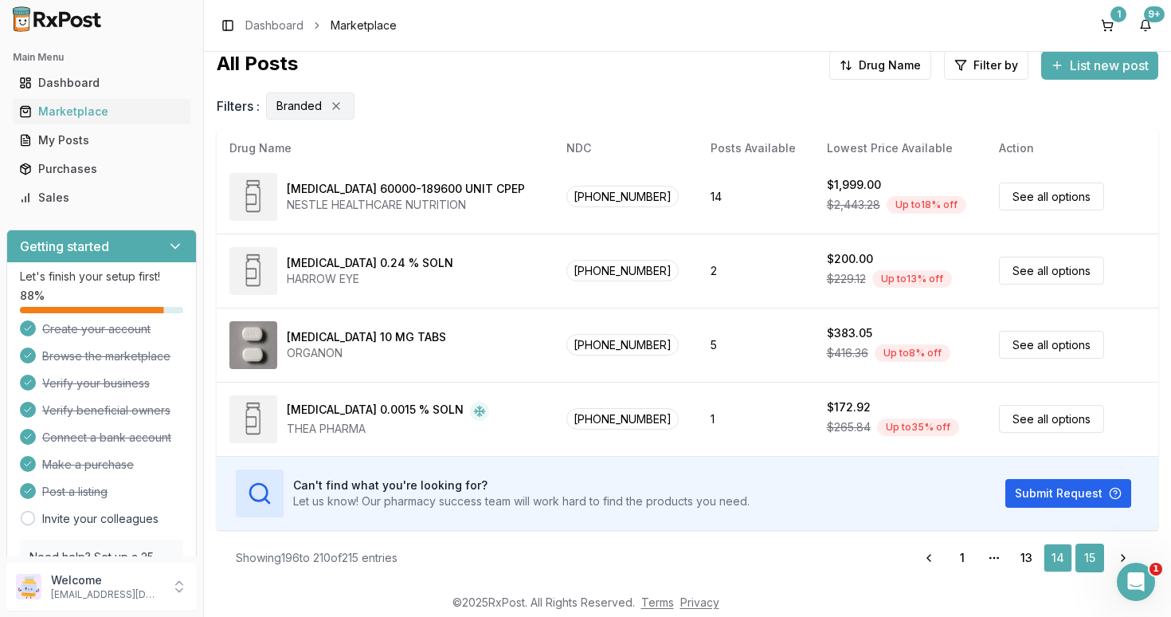
click at [1095, 554] on link "15" at bounding box center [1090, 557] width 29 height 29
